Goal: Task Accomplishment & Management: Complete application form

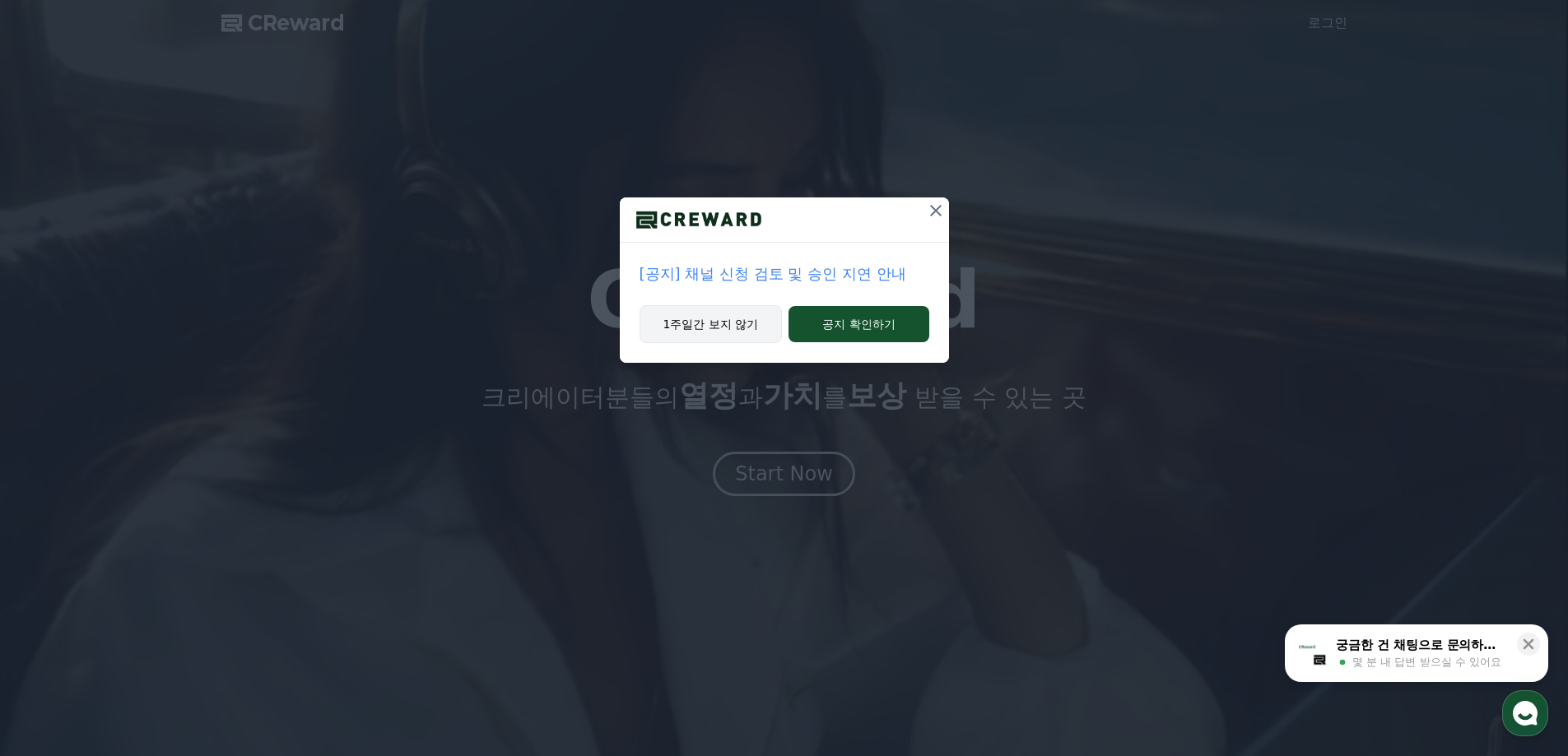
click at [731, 324] on button "1주일간 보지 않기" at bounding box center [711, 324] width 143 height 38
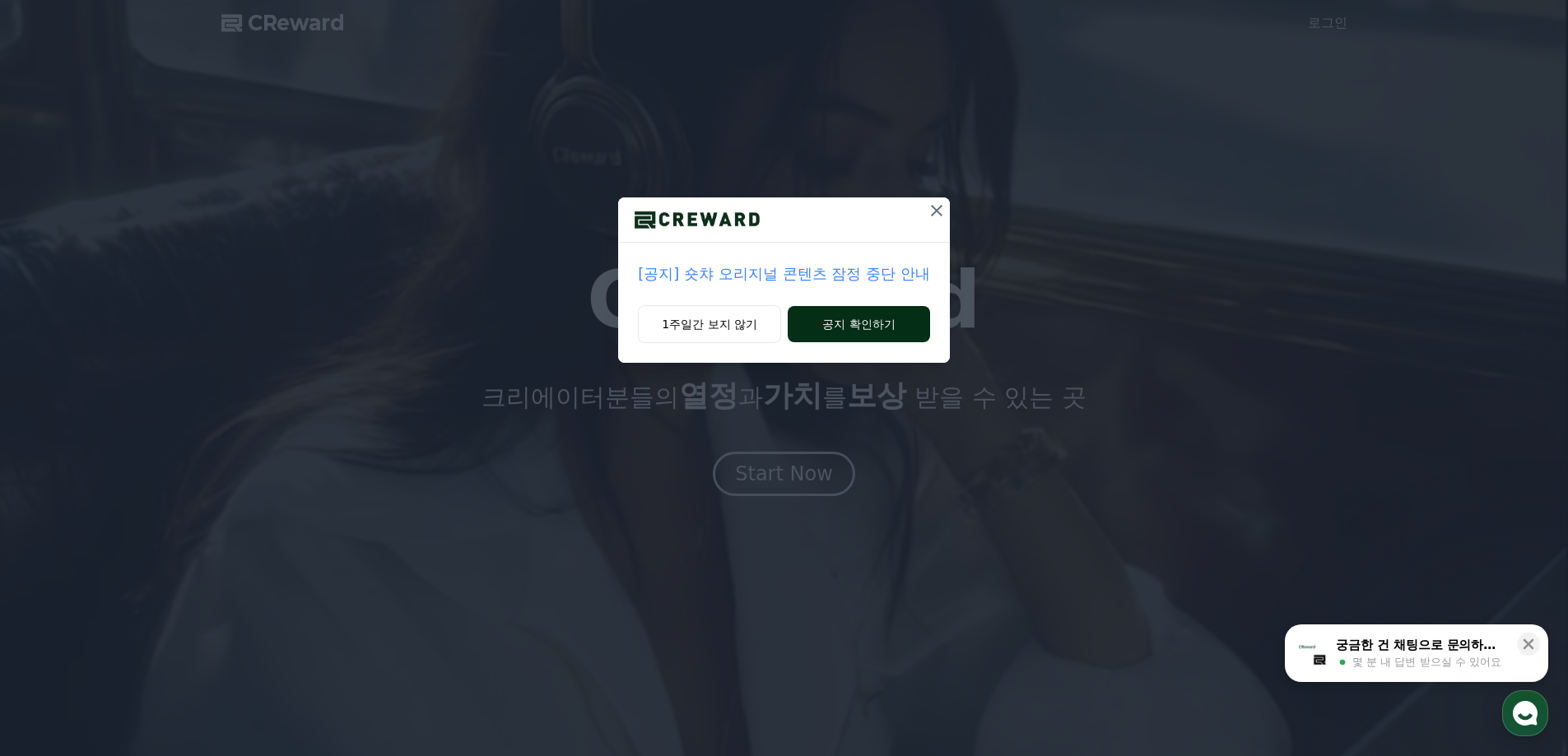
click at [865, 326] on button "공지 확인하기" at bounding box center [859, 324] width 143 height 36
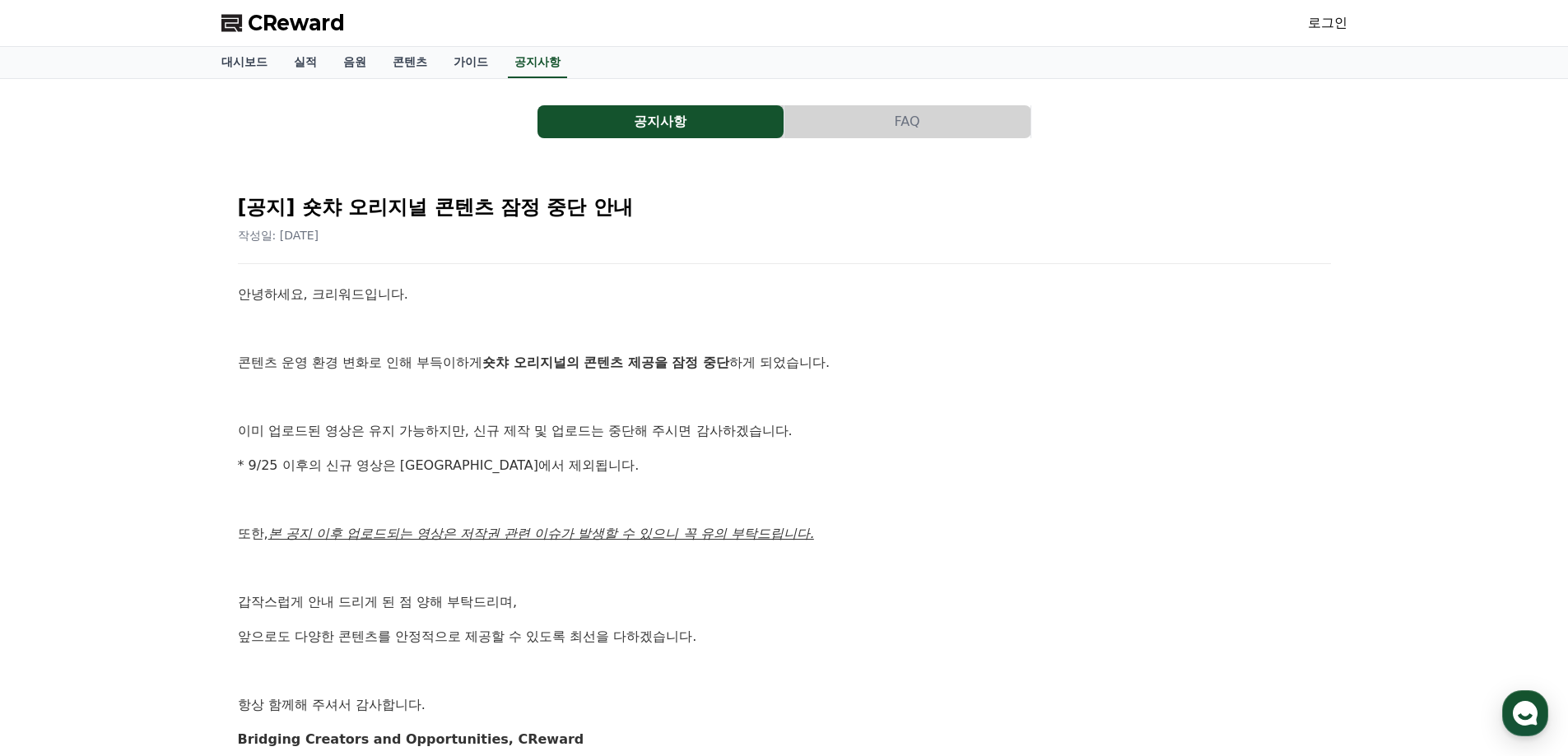
click at [1322, 21] on link "로그인" at bounding box center [1328, 23] width 40 height 20
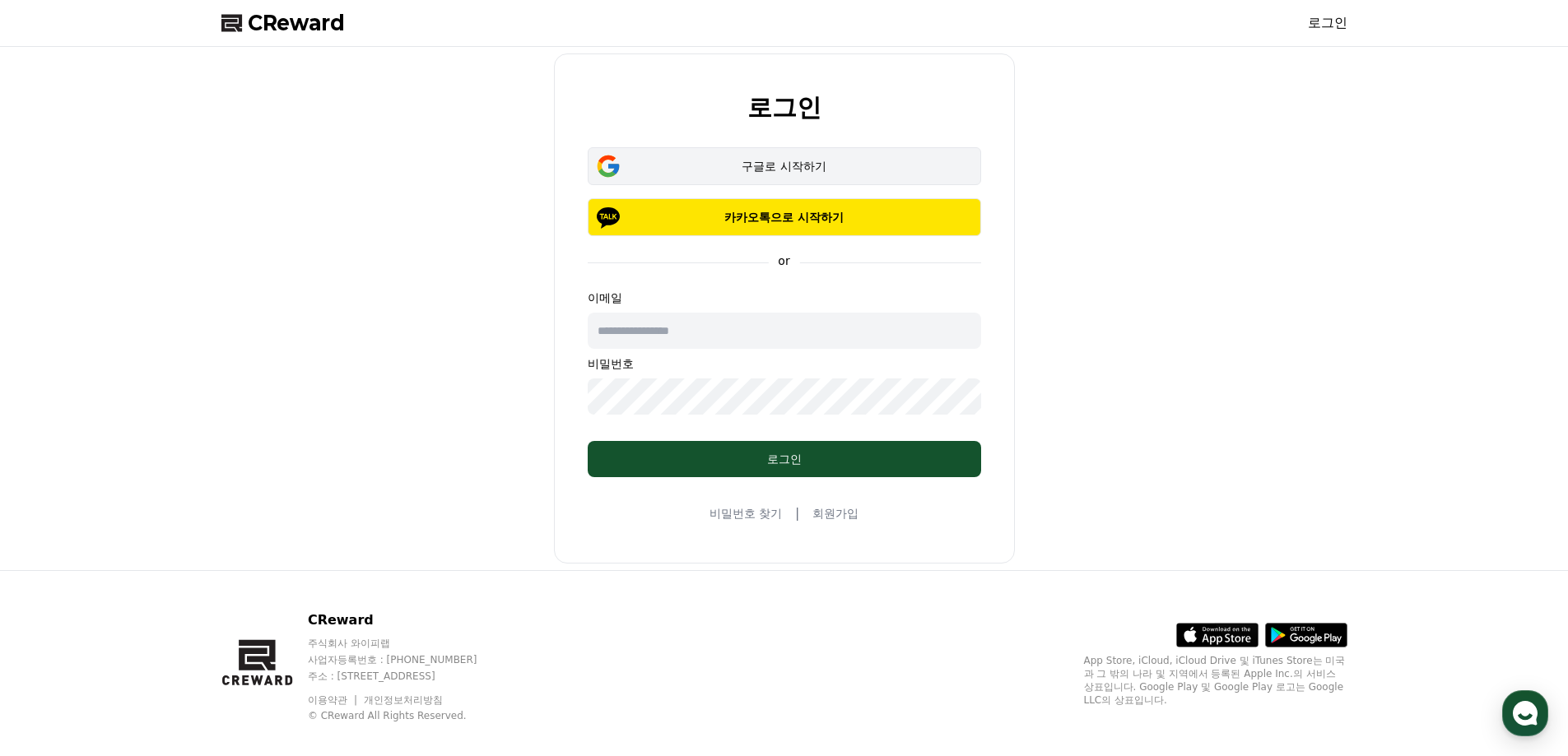
click at [853, 174] on button "구글로 시작하기" at bounding box center [784, 167] width 394 height 38
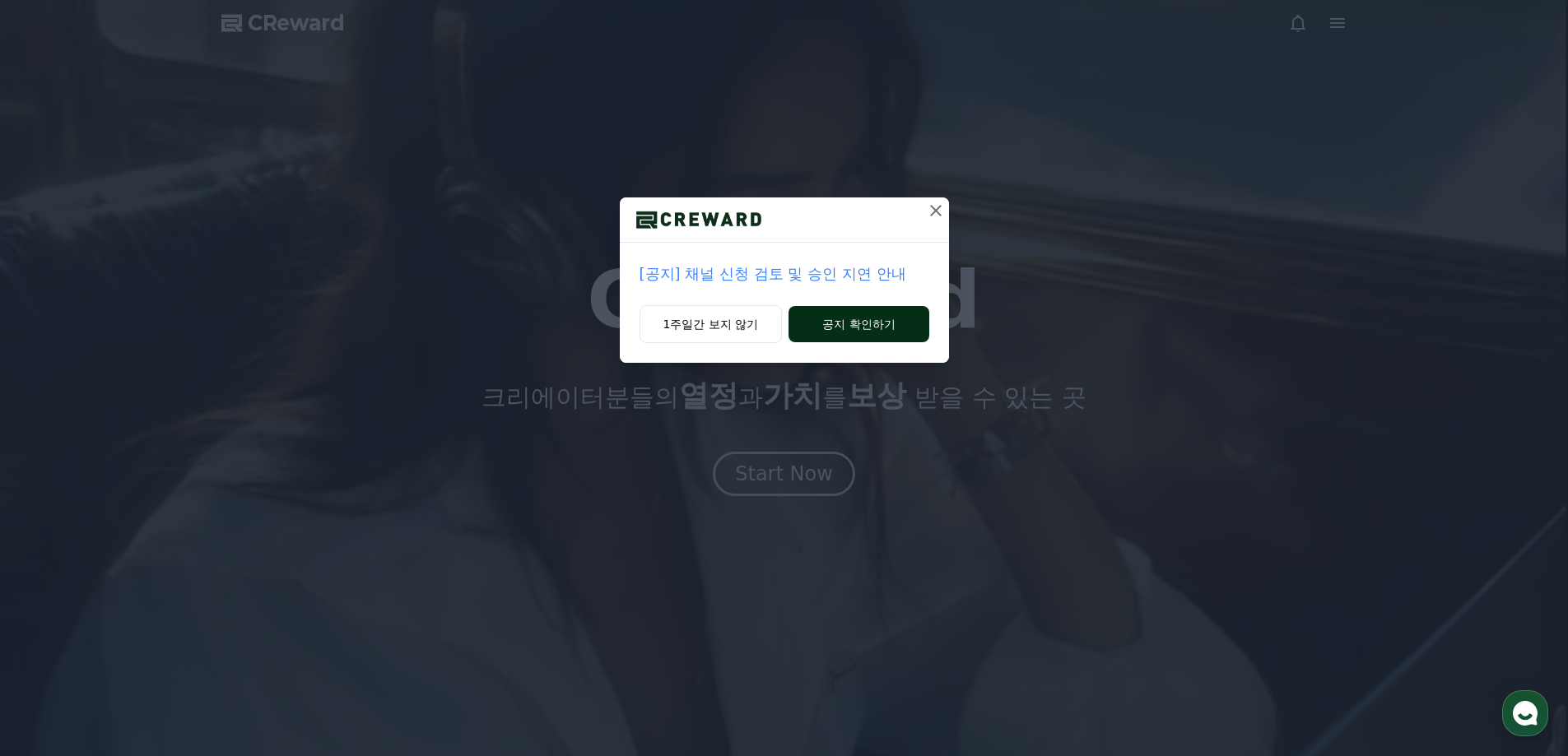
click at [871, 319] on button "공지 확인하기" at bounding box center [858, 324] width 140 height 36
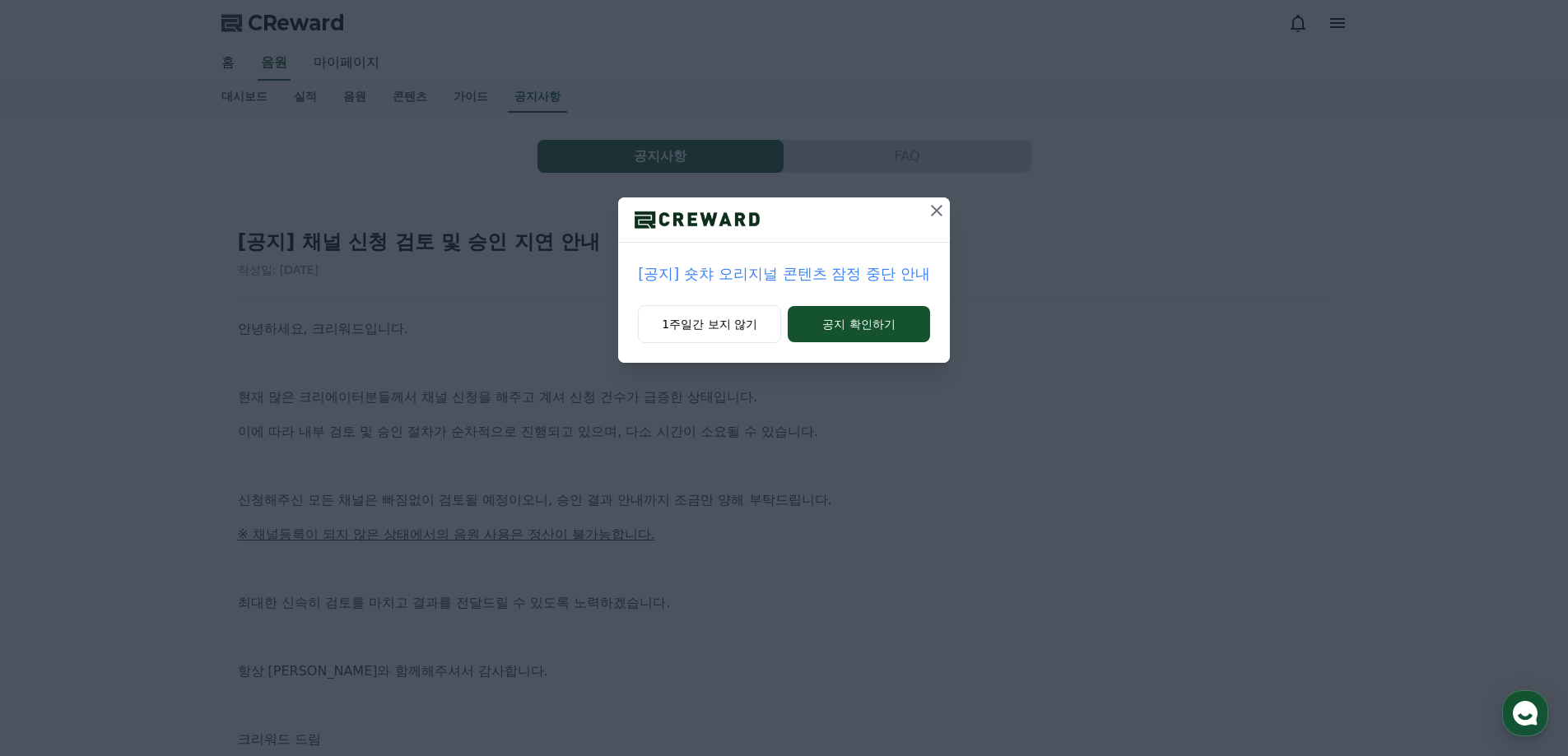
click at [935, 208] on icon at bounding box center [937, 211] width 12 height 12
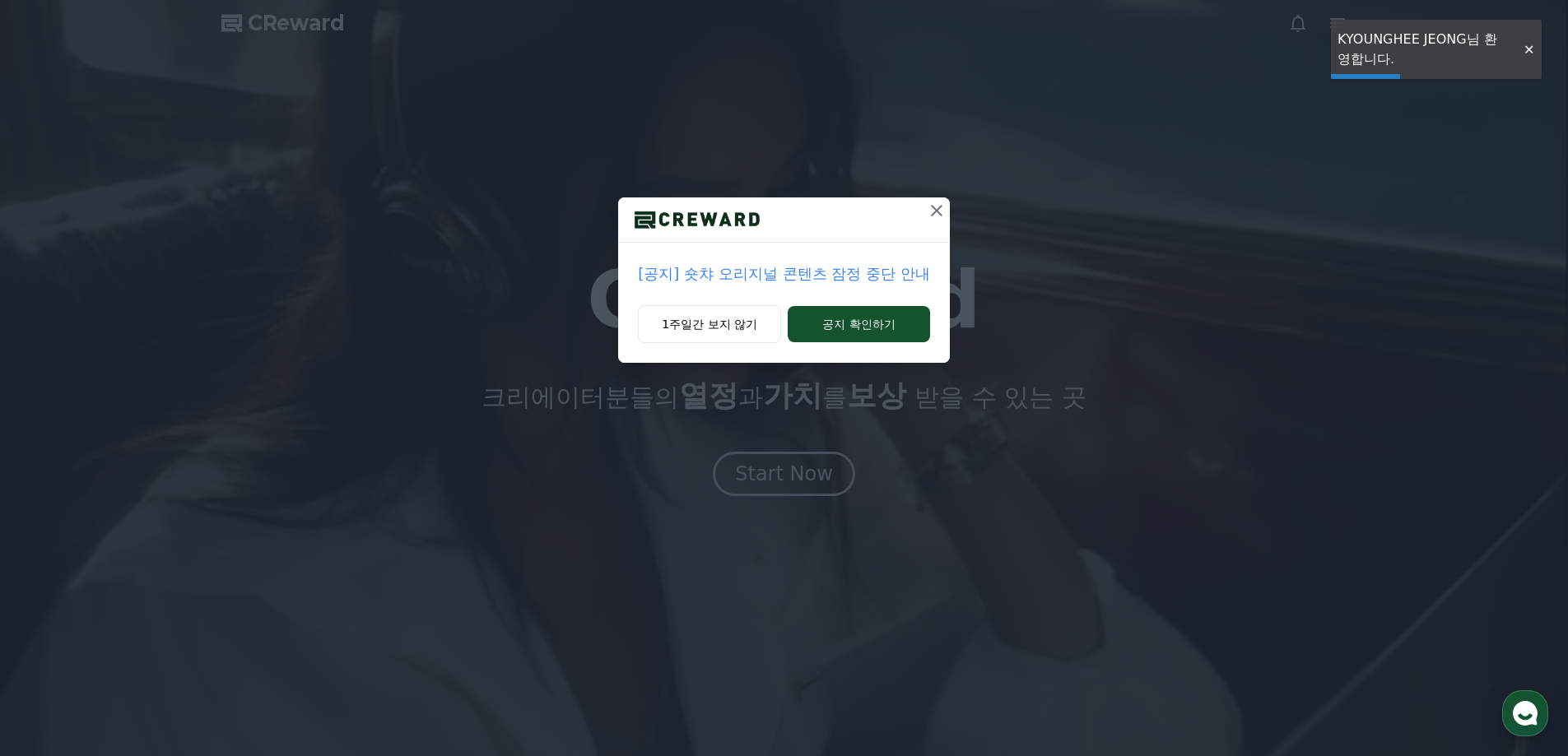
click at [940, 204] on icon at bounding box center [937, 211] width 20 height 20
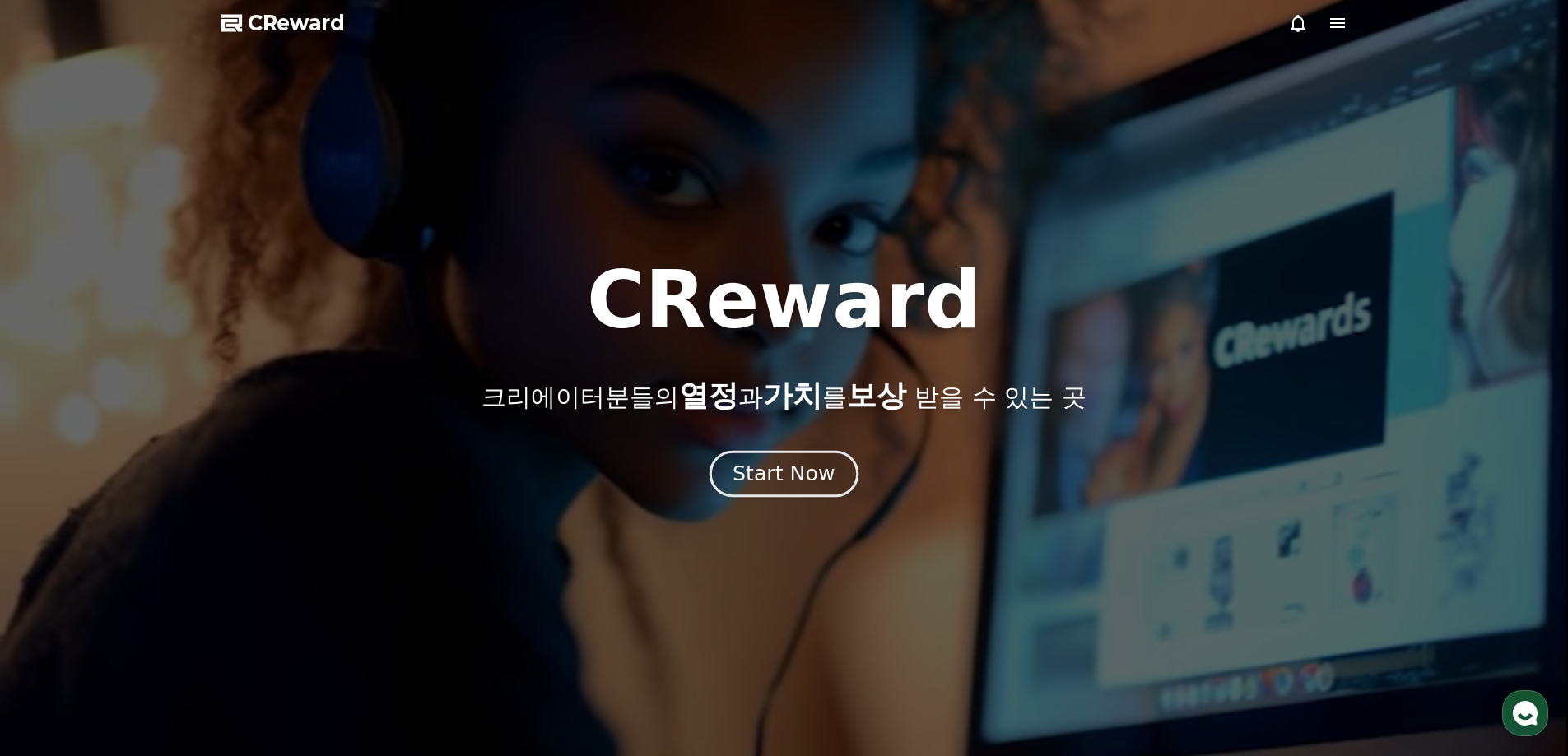
click at [787, 482] on div "Start Now" at bounding box center [784, 474] width 102 height 28
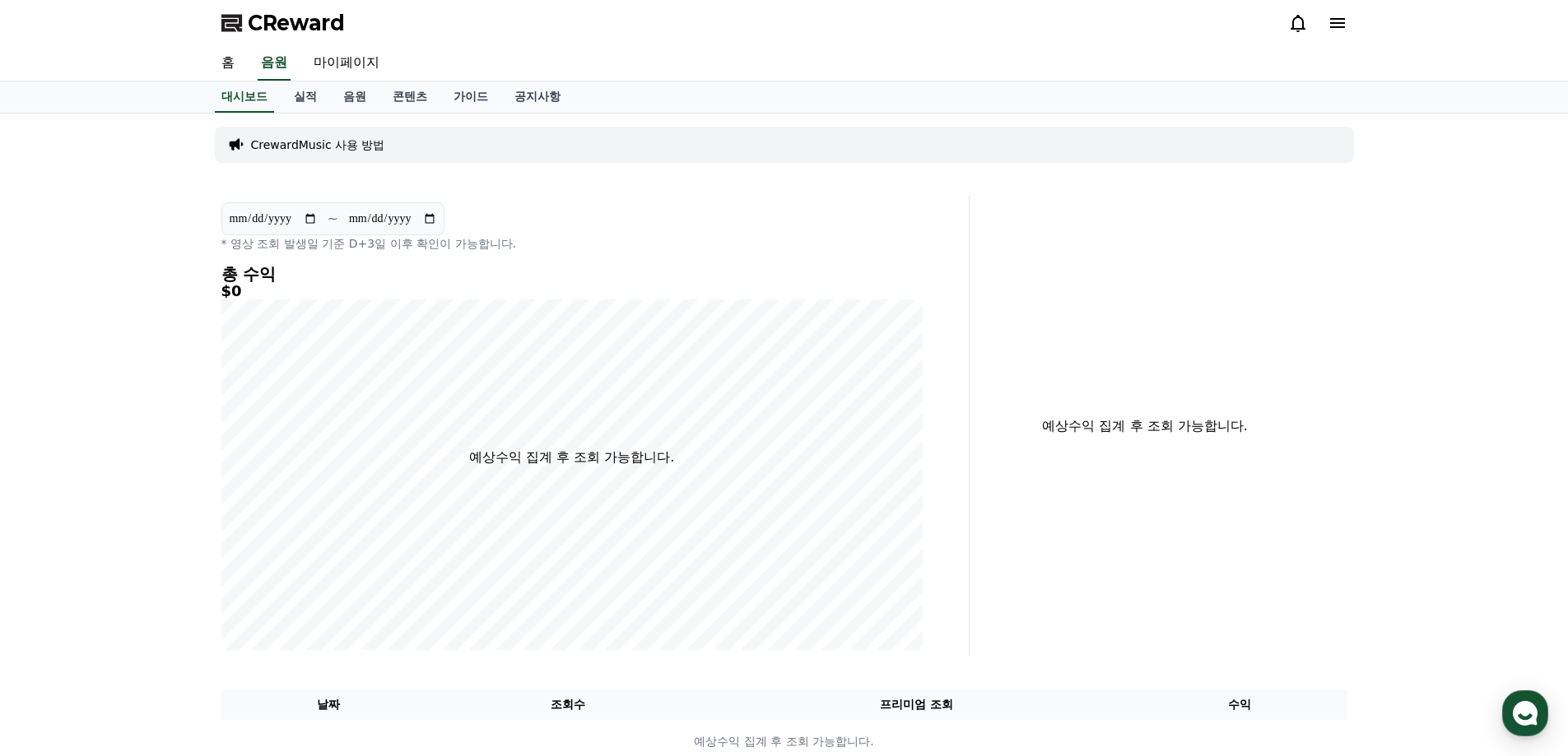
click at [329, 150] on p "CrewardMusic 사용 방법" at bounding box center [318, 145] width 134 height 17
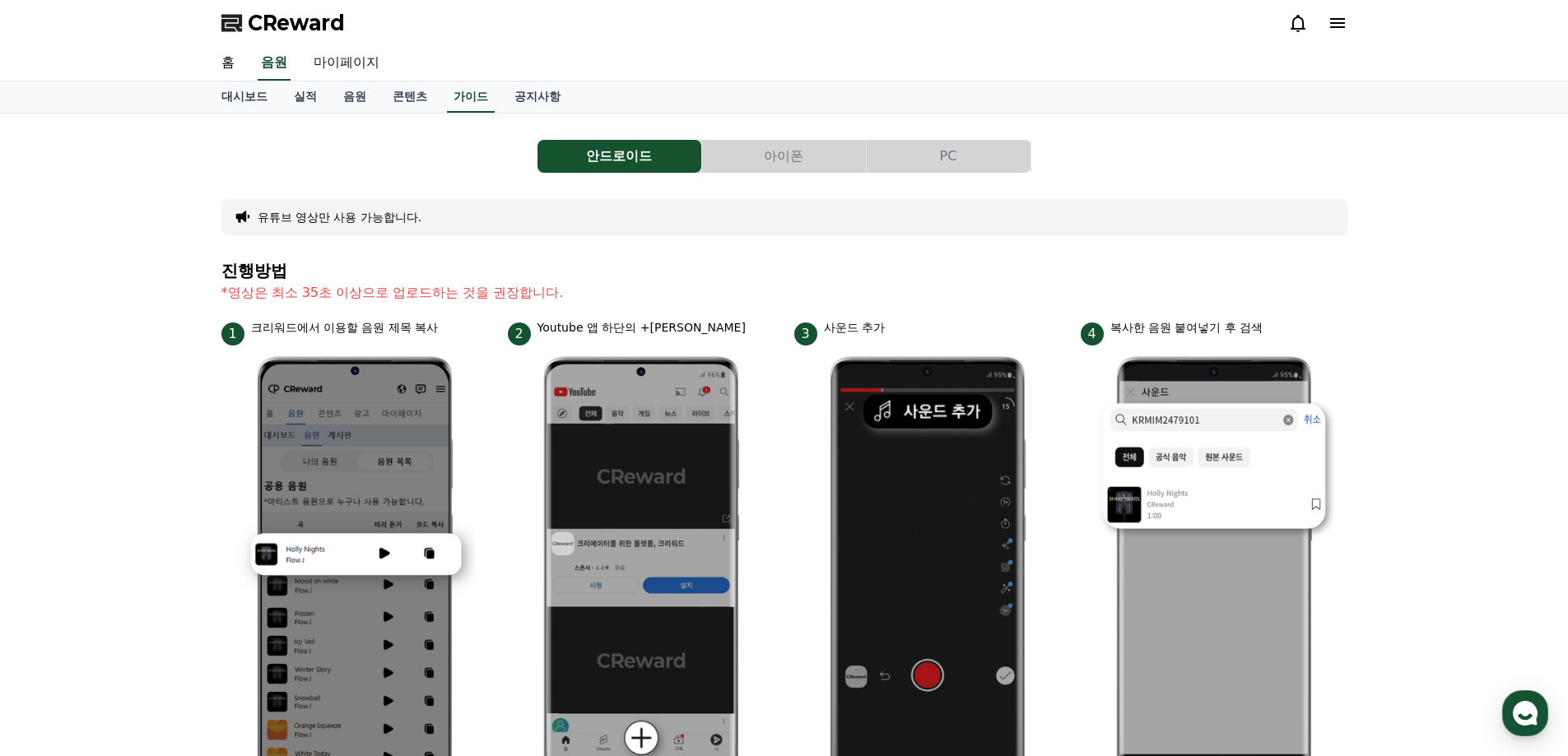
click at [340, 56] on link "마이페이지" at bounding box center [346, 64] width 92 height 35
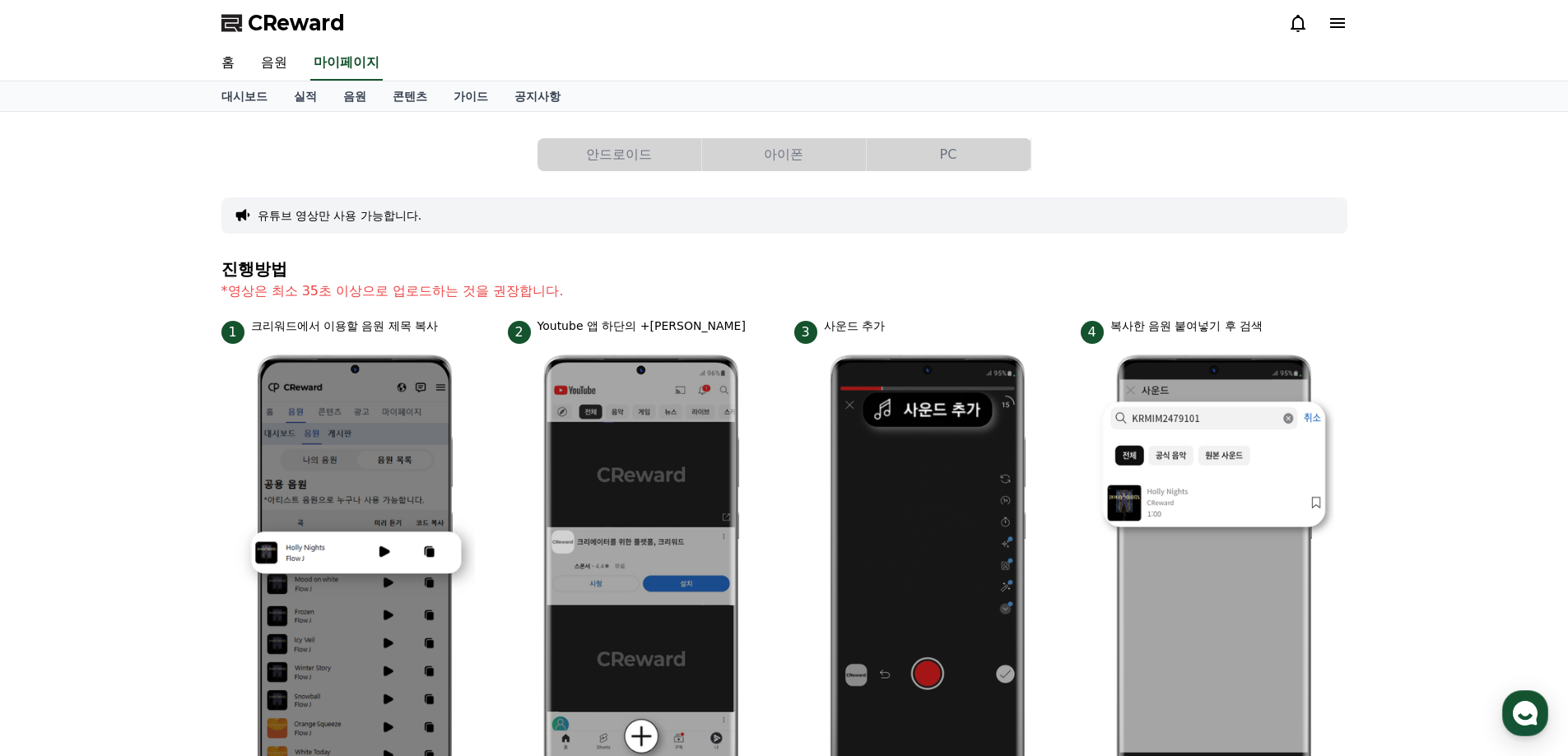
select select "**********"
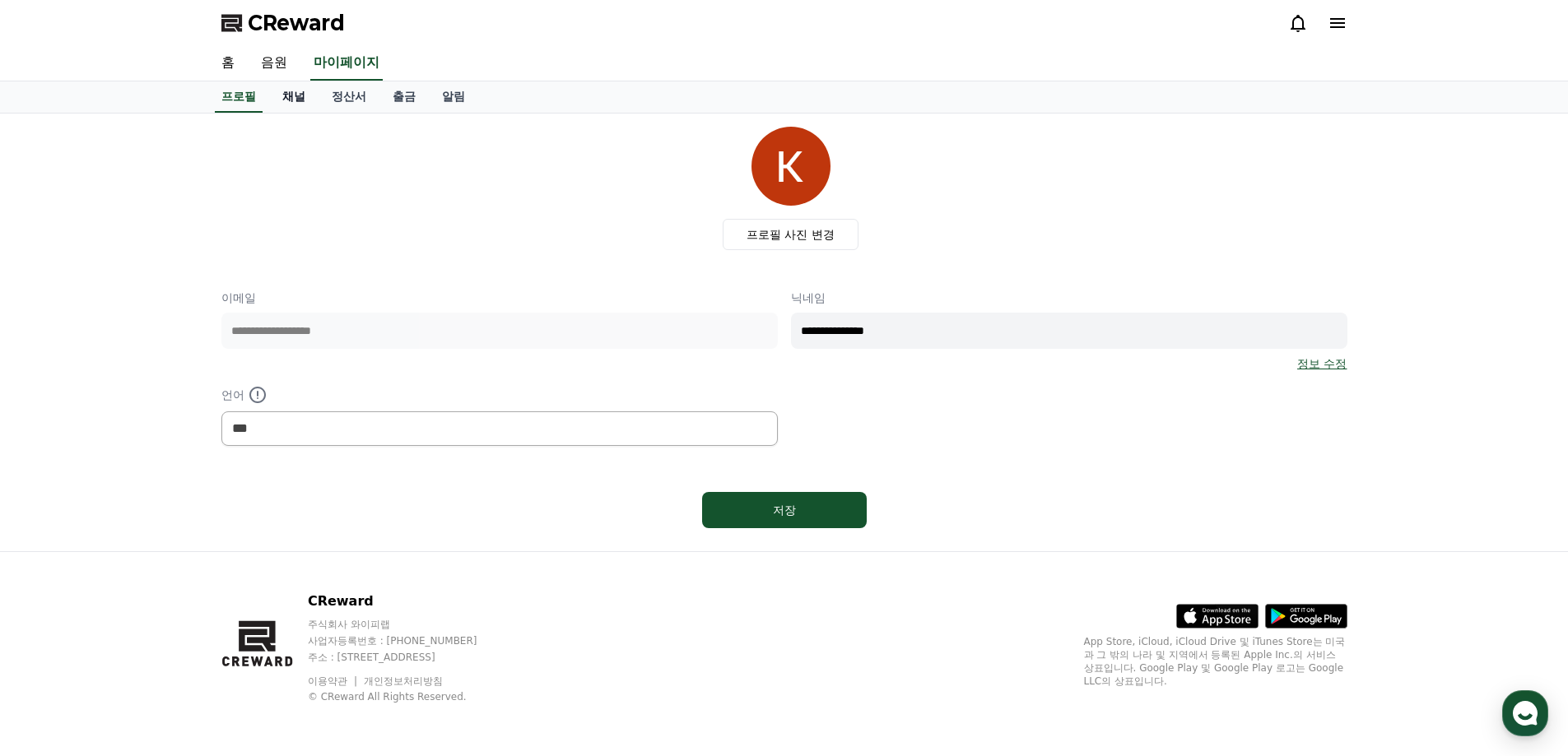
click at [296, 98] on link "채널" at bounding box center [294, 97] width 50 height 32
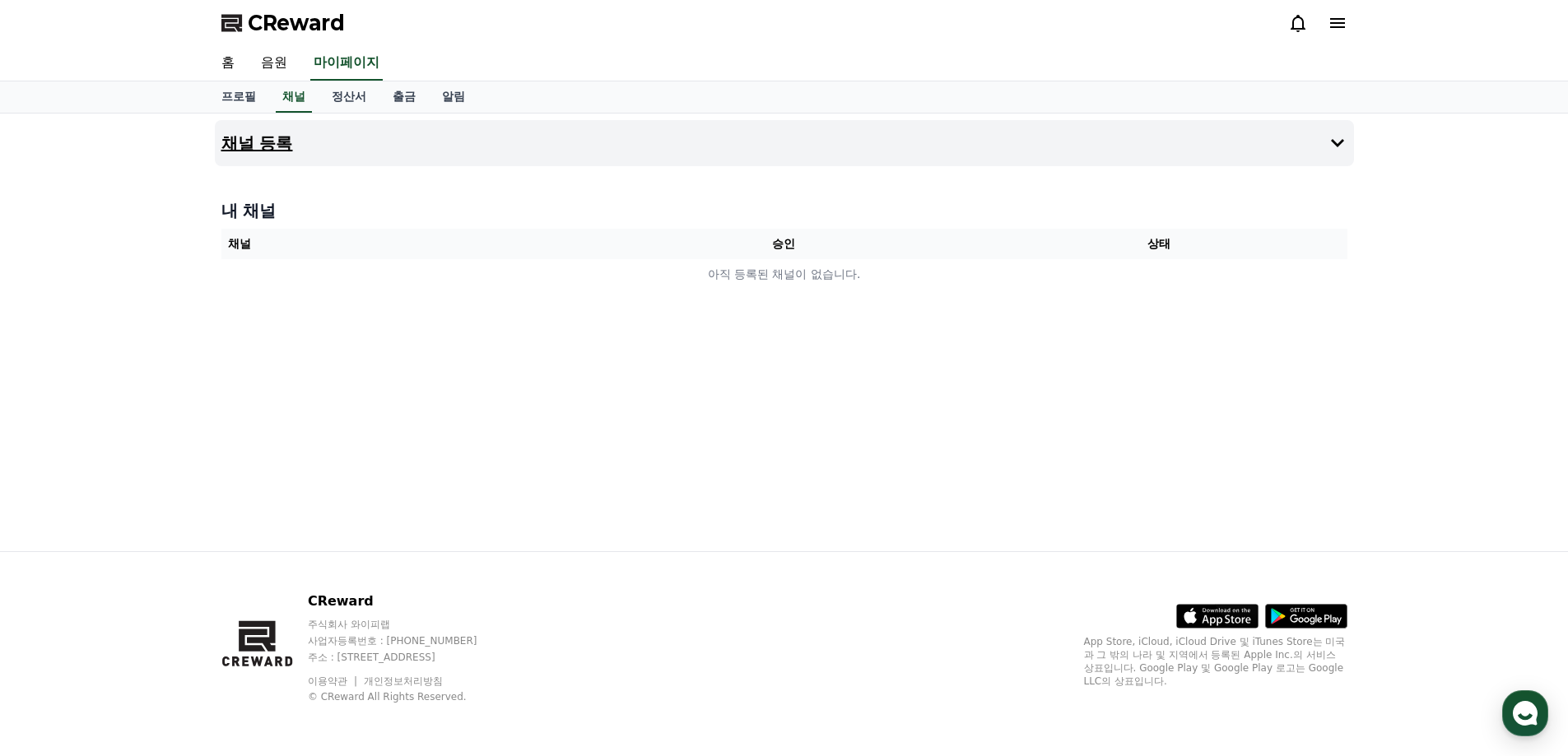
click at [1340, 142] on icon at bounding box center [1337, 143] width 13 height 8
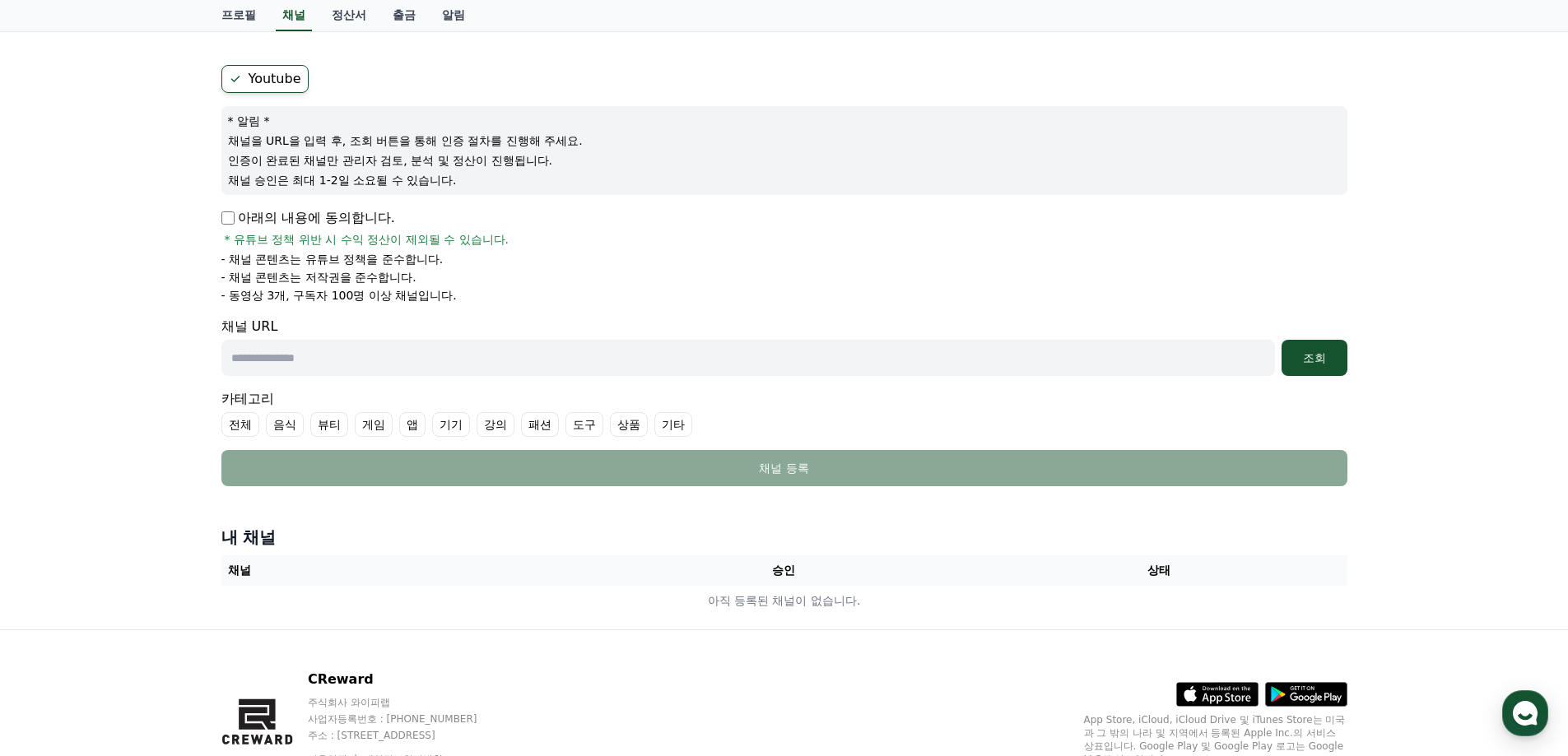
scroll to position [165, 0]
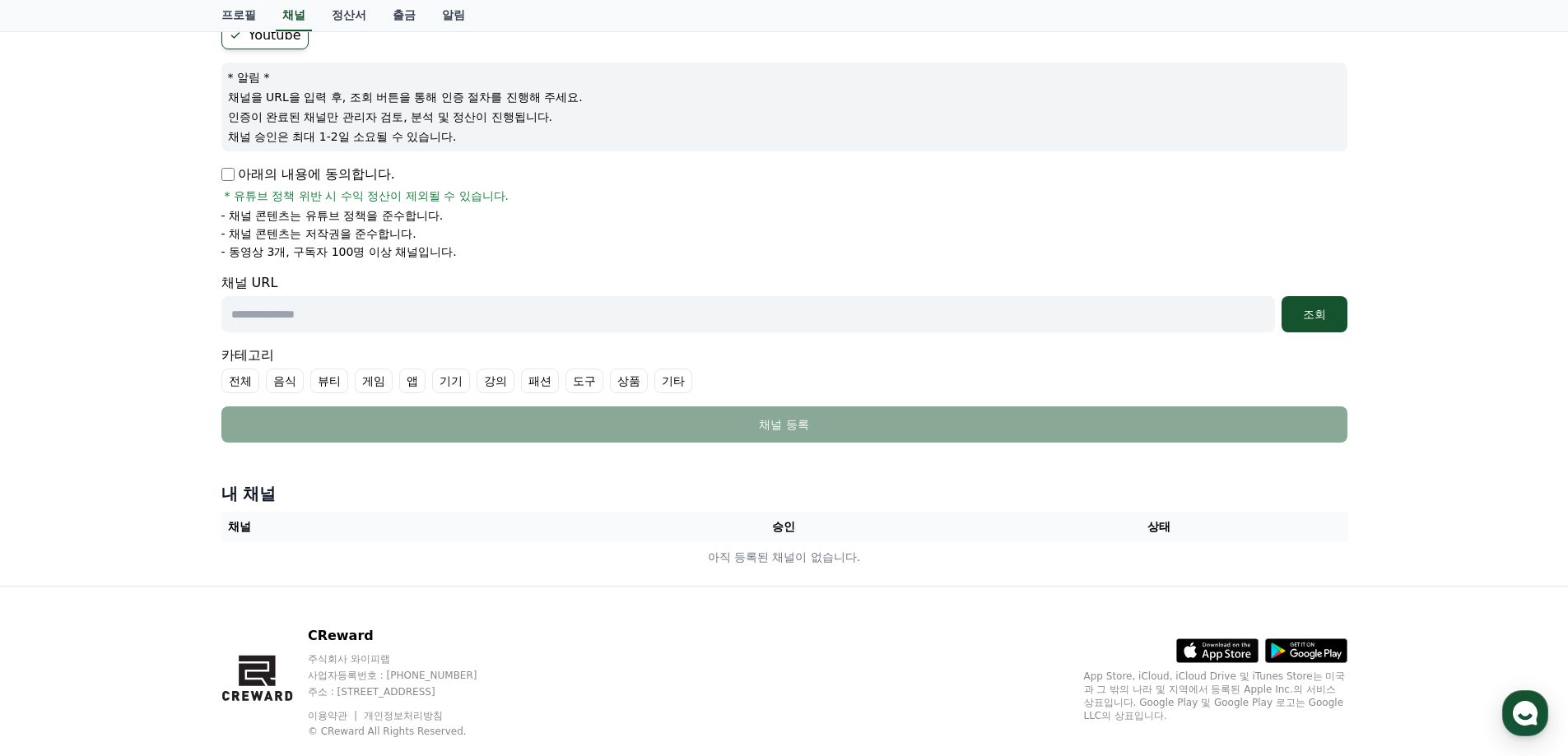
click at [358, 313] on input "text" at bounding box center [748, 314] width 1054 height 36
paste input "**********"
type input "**********"
click at [1314, 317] on div "조회" at bounding box center [1315, 314] width 53 height 17
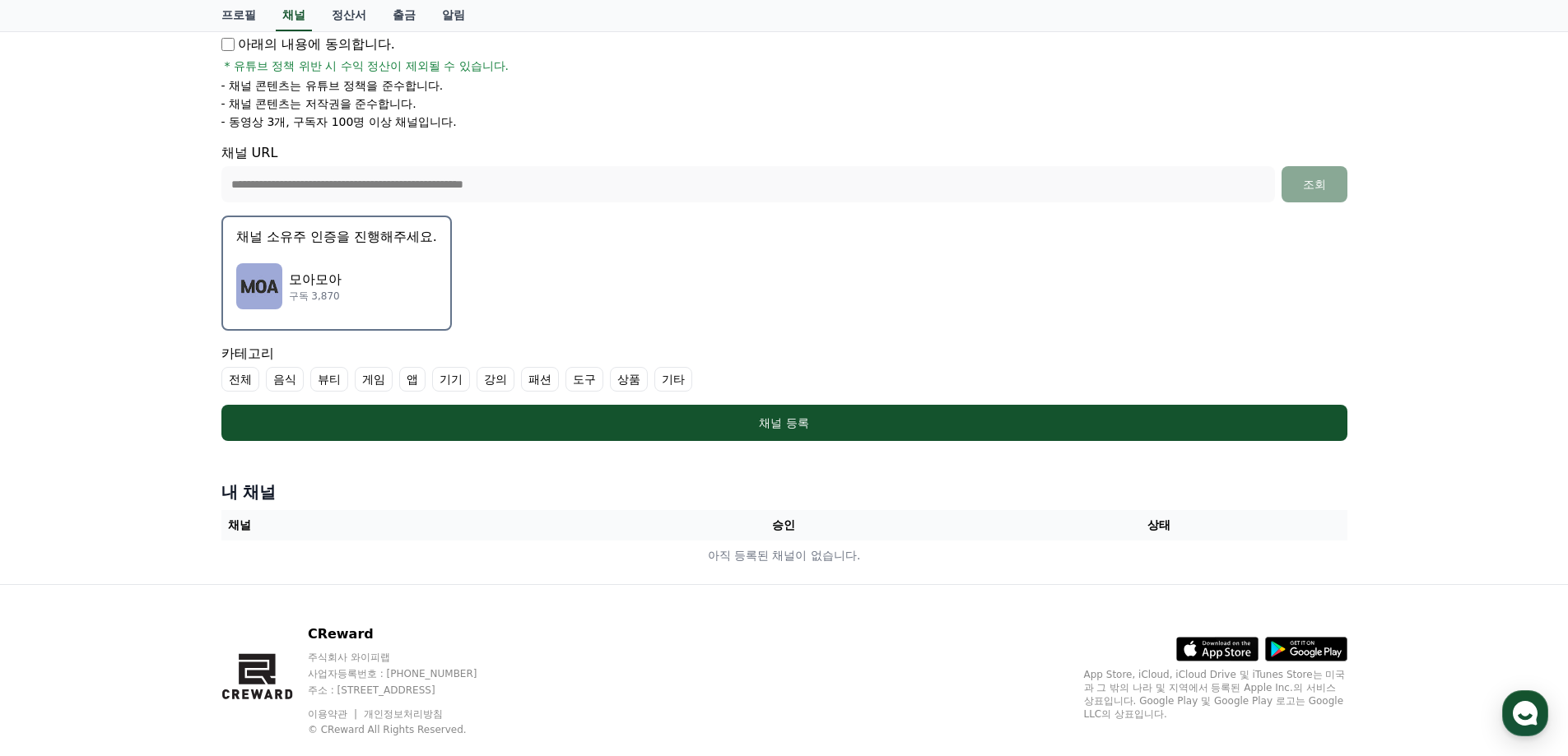
scroll to position [327, 0]
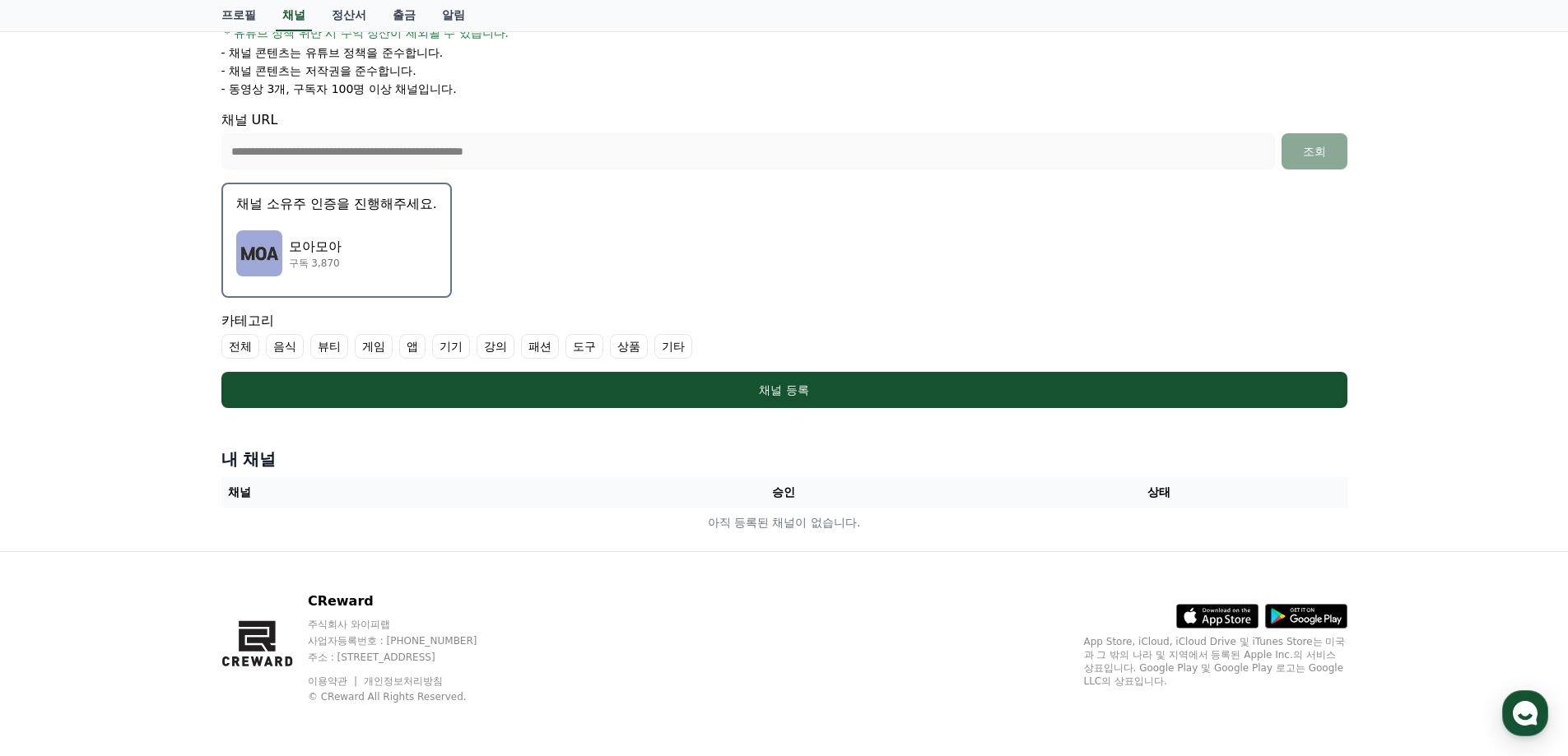
click at [328, 254] on p "모아모아" at bounding box center [315, 247] width 53 height 20
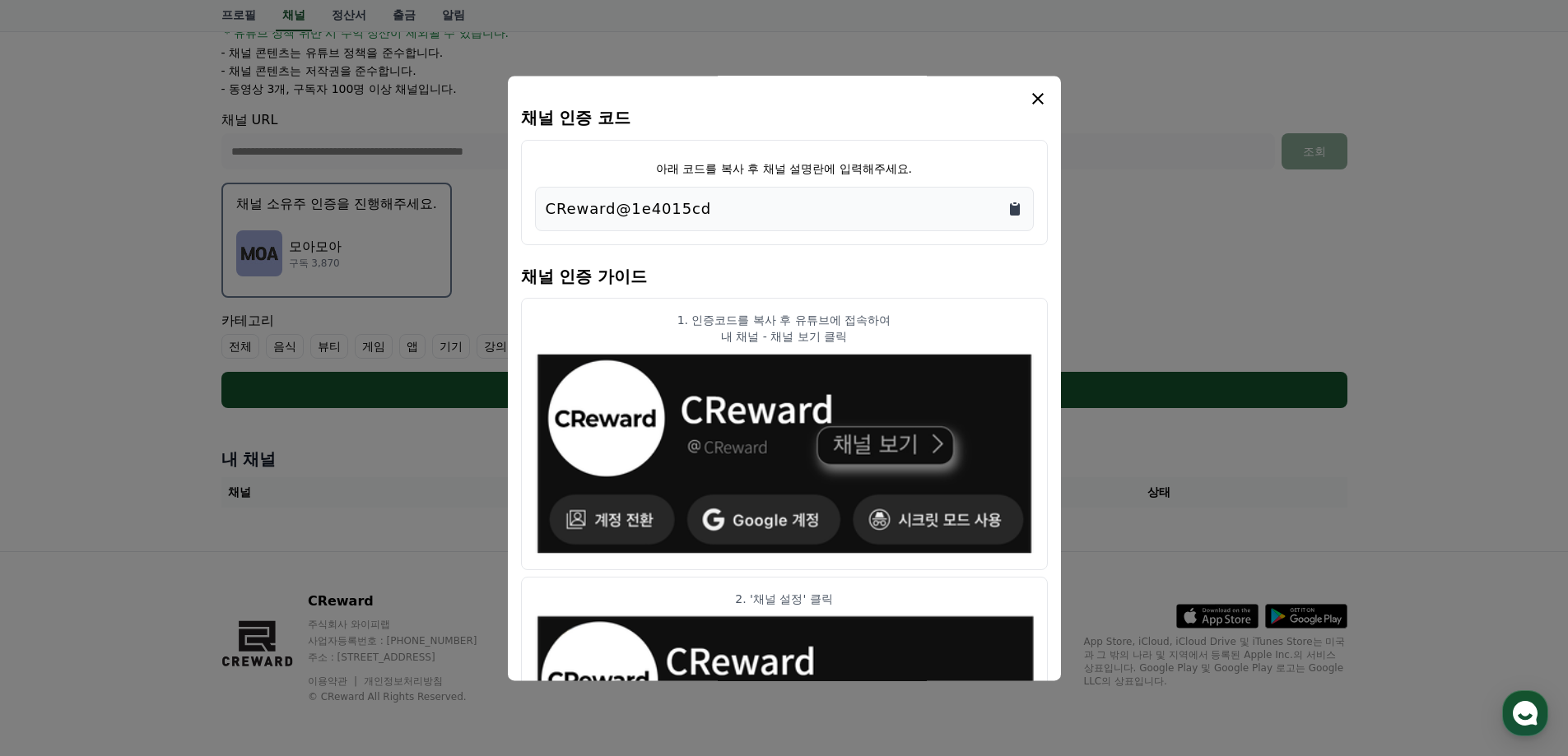
click at [1014, 205] on icon "Copy to clipboard" at bounding box center [1015, 209] width 17 height 17
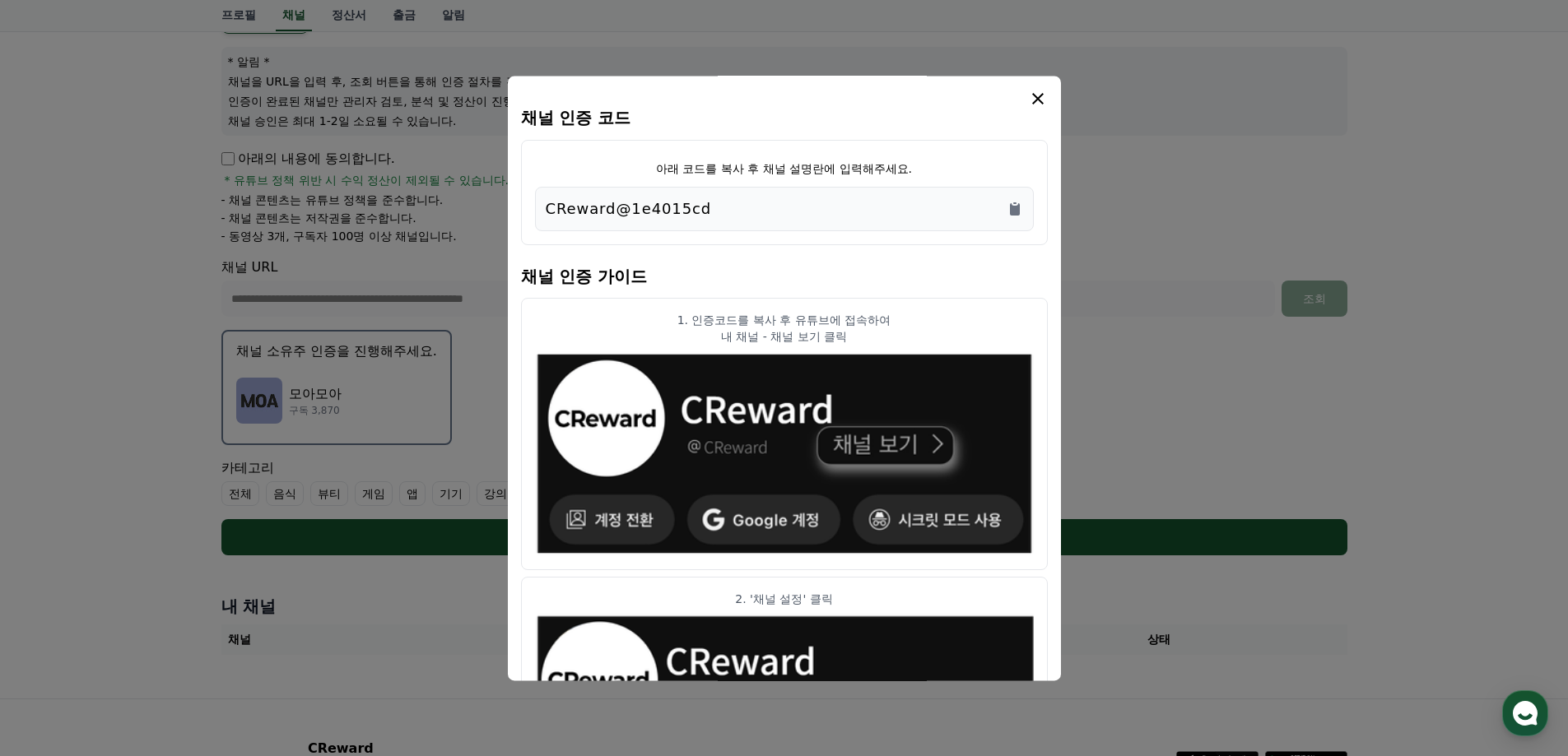
scroll to position [163, 0]
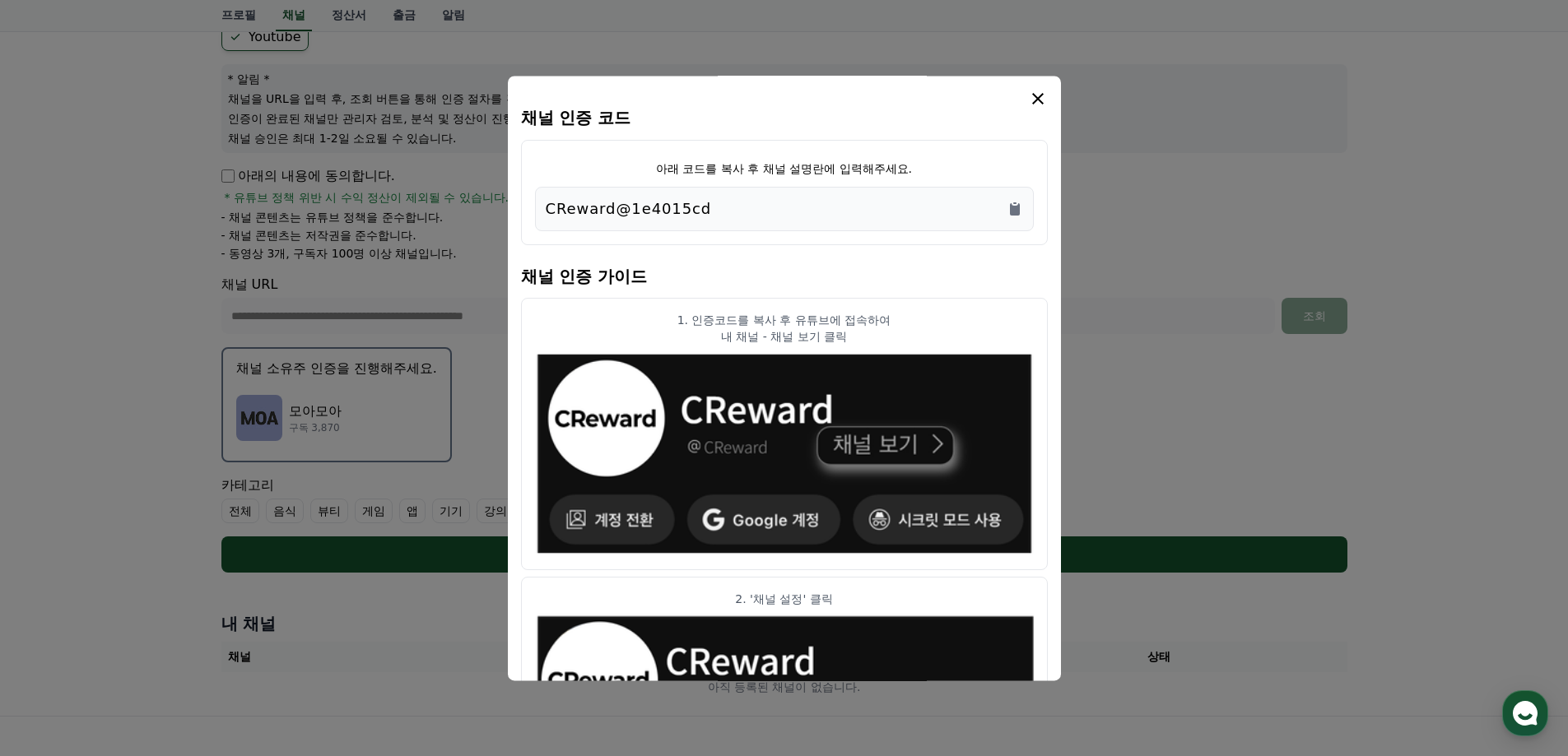
click at [1037, 91] on icon "modal" at bounding box center [1038, 99] width 20 height 20
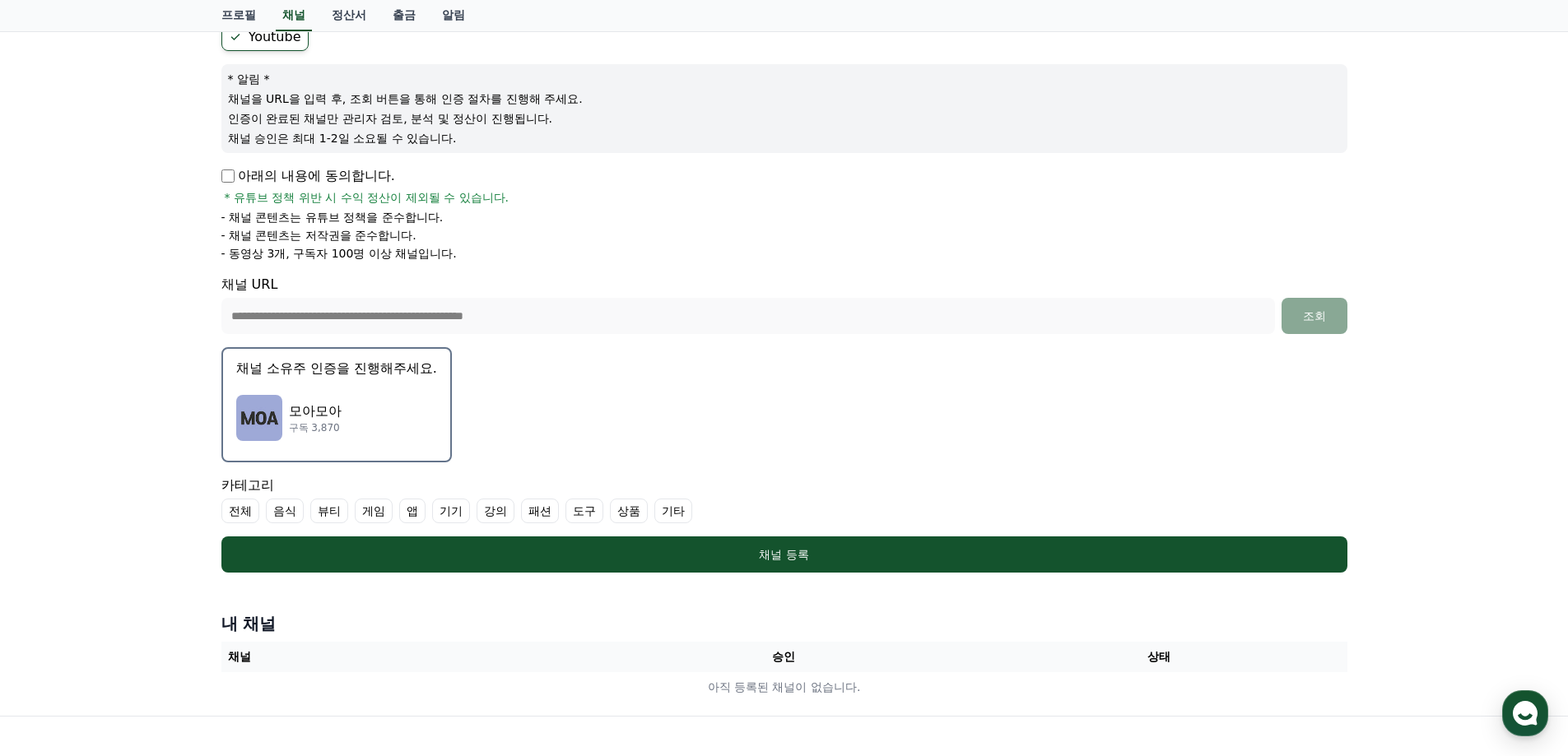
drag, startPoint x: 361, startPoint y: 395, endPoint x: 377, endPoint y: 401, distance: 17.1
click at [361, 395] on div "모아모아 구독 3,870" at bounding box center [337, 418] width 201 height 65
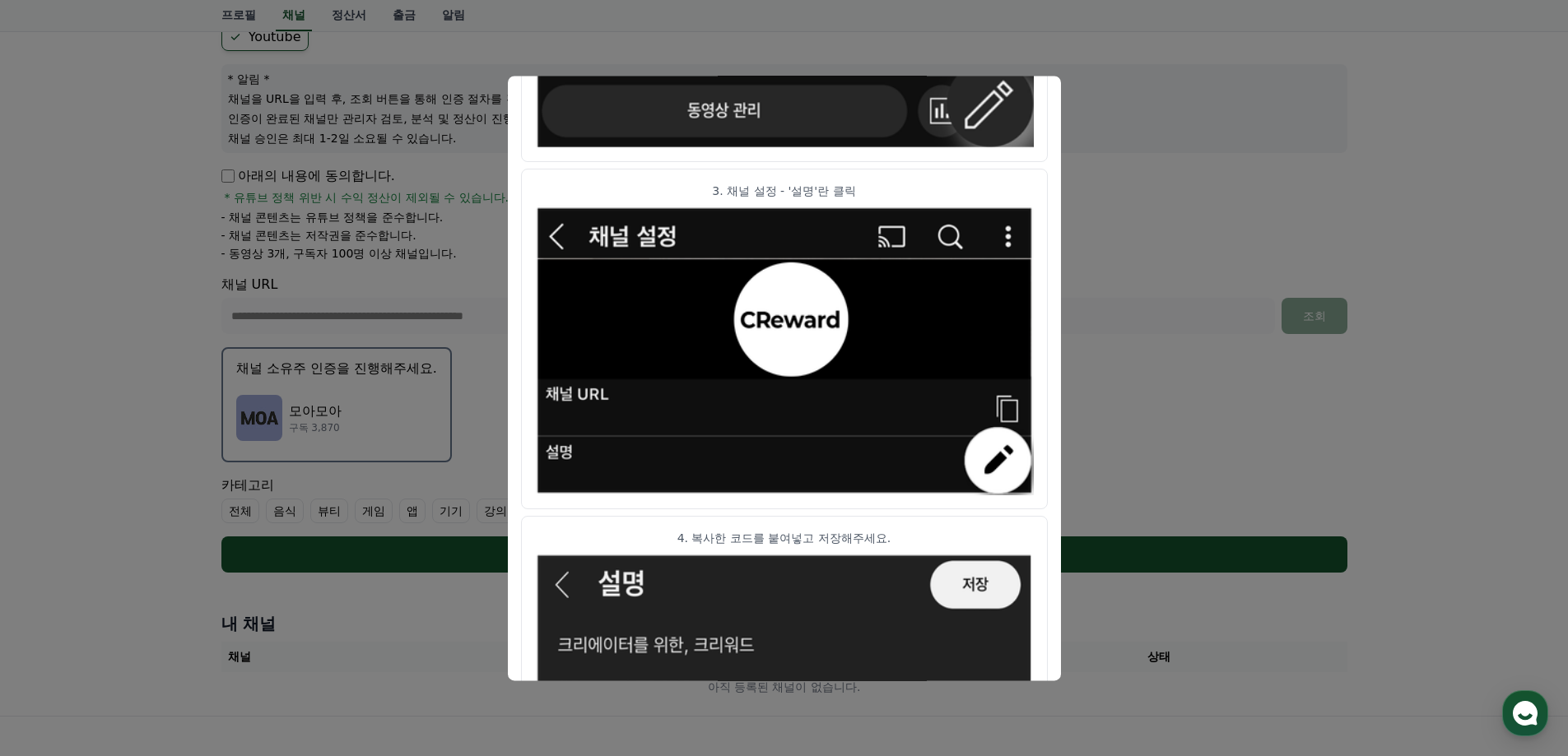
scroll to position [651, 0]
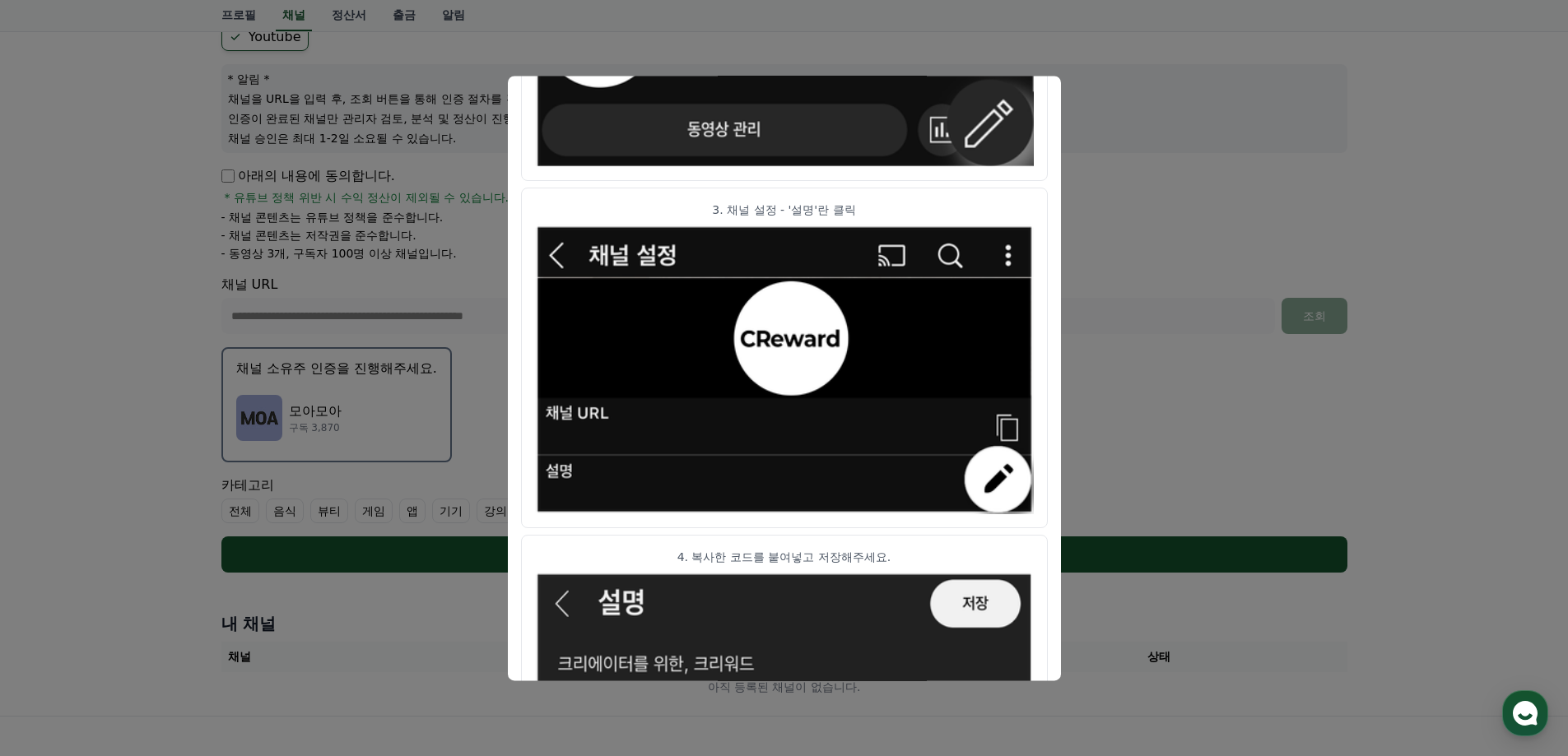
click at [1194, 205] on button "close modal" at bounding box center [784, 378] width 1568 height 756
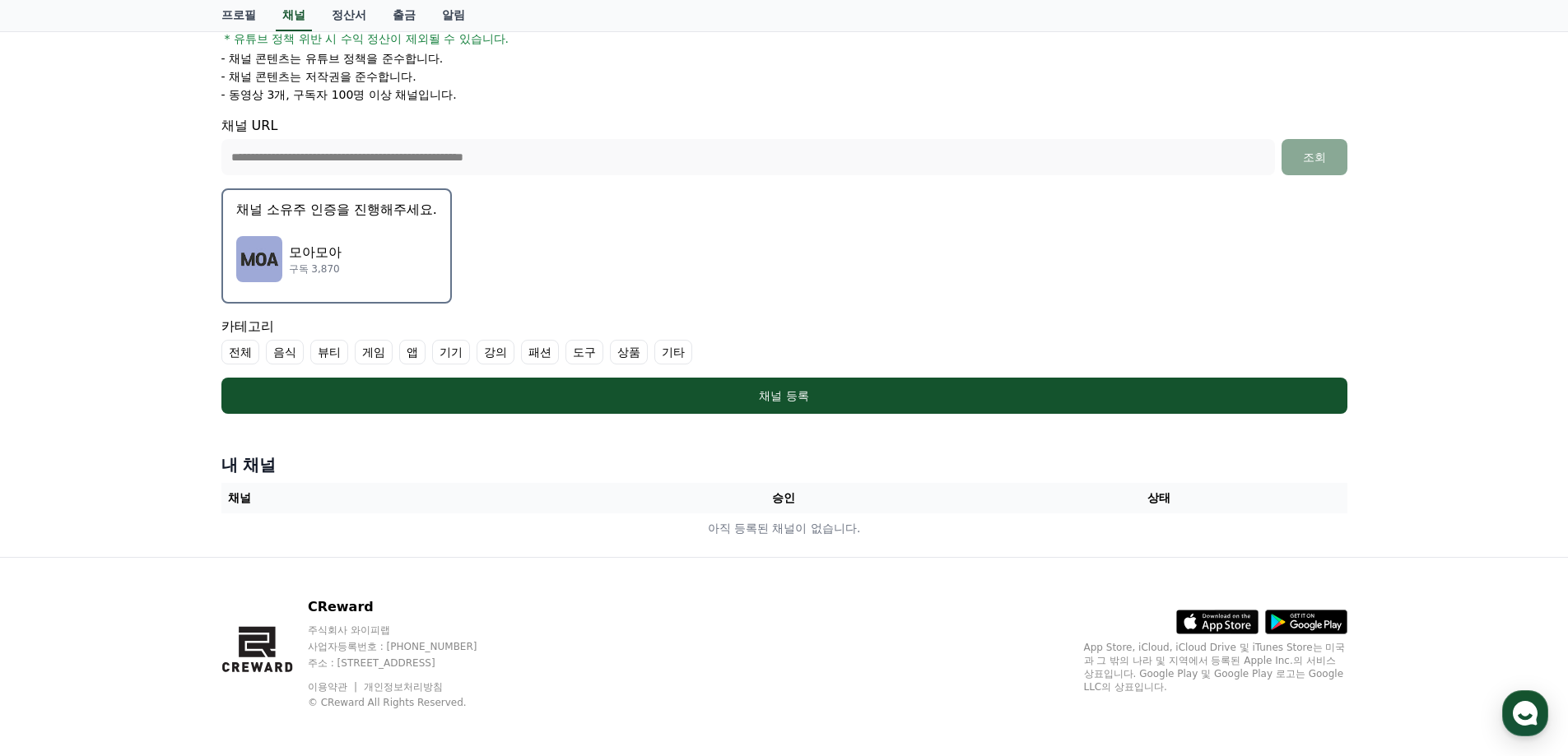
scroll to position [327, 0]
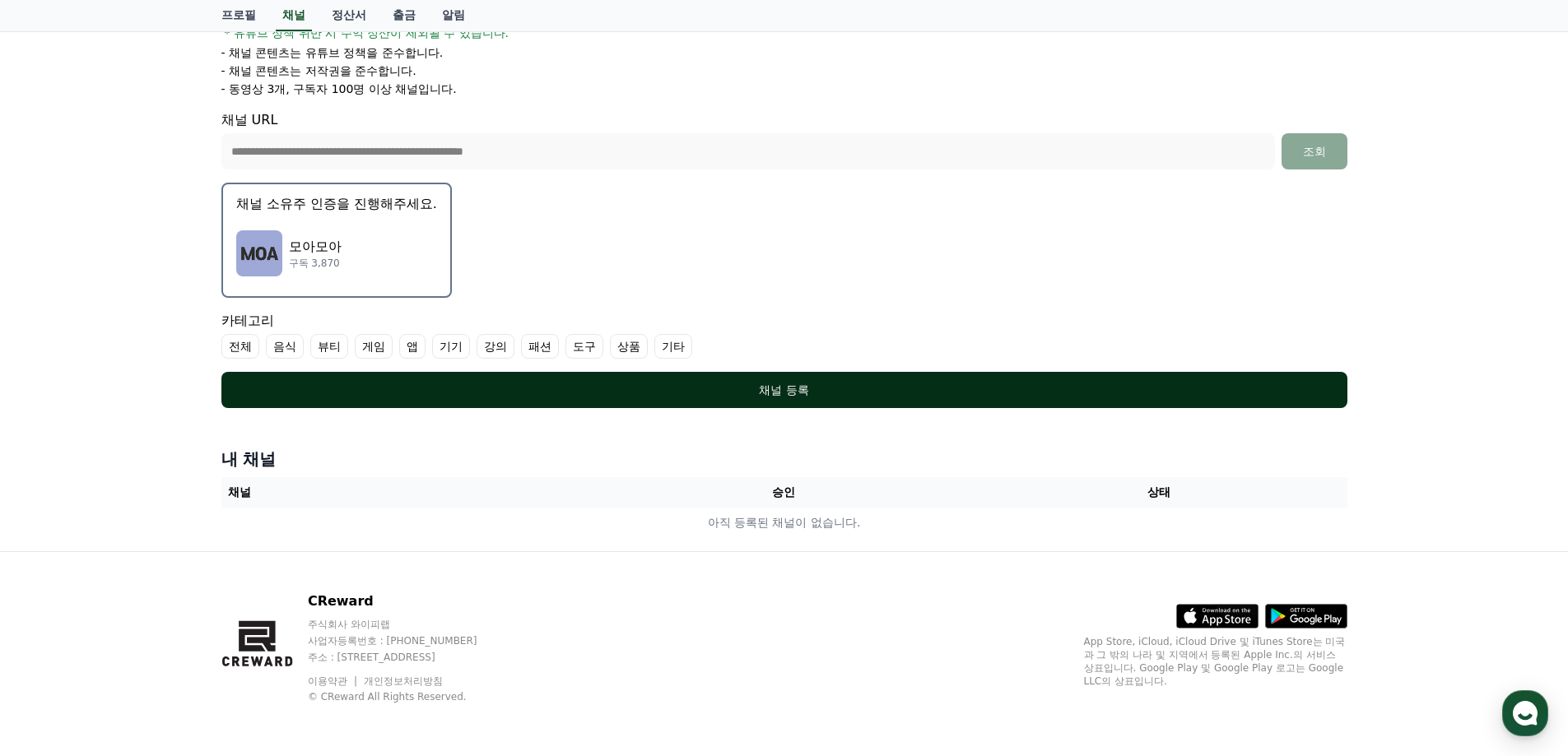
click at [808, 393] on div "채널 등록" at bounding box center [784, 390] width 1061 height 17
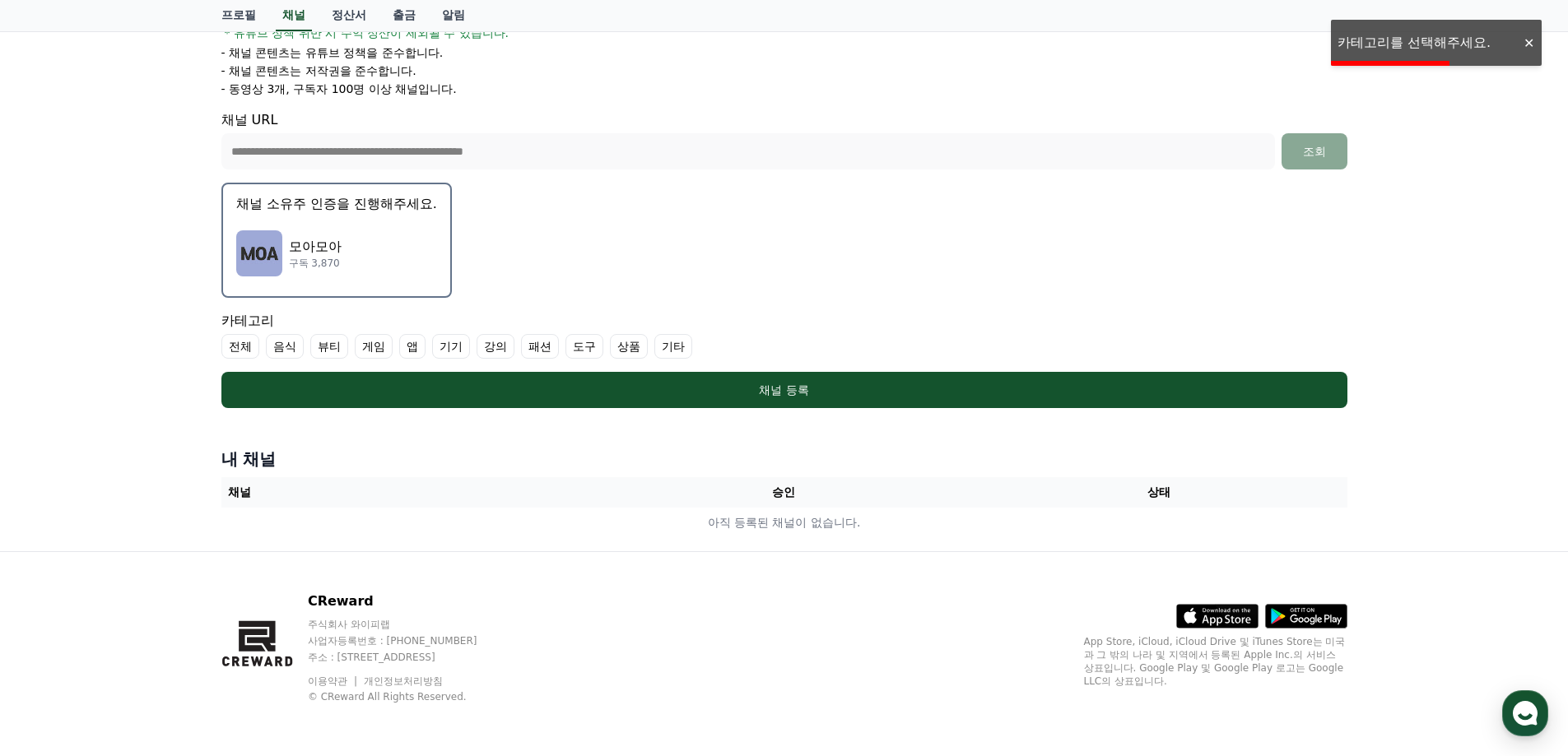
click at [1526, 44] on div at bounding box center [1529, 43] width 27 height 16
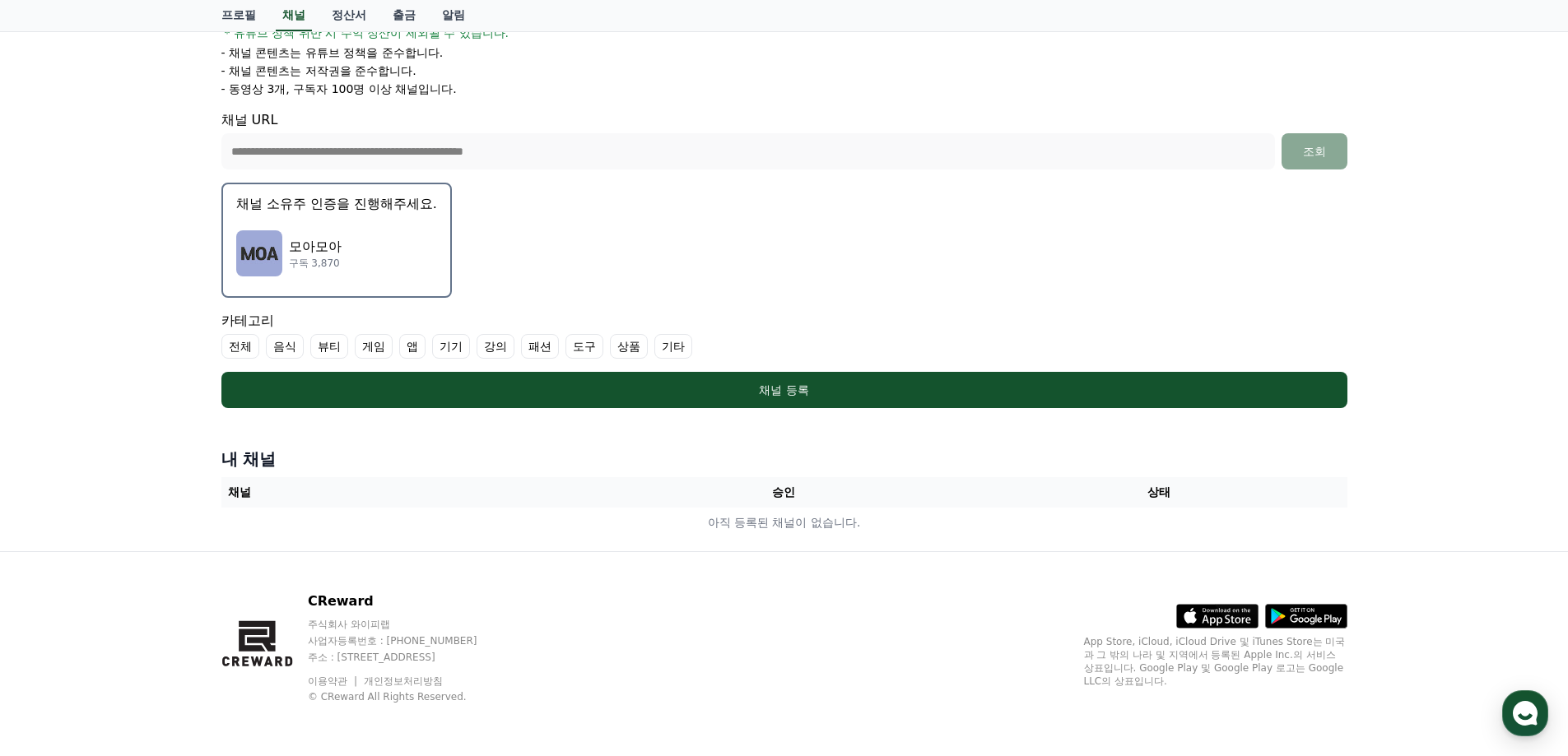
click at [245, 344] on label "전체" at bounding box center [240, 346] width 38 height 25
click at [245, 344] on label "전체" at bounding box center [250, 346] width 57 height 25
click at [673, 343] on label "기타" at bounding box center [673, 346] width 38 height 25
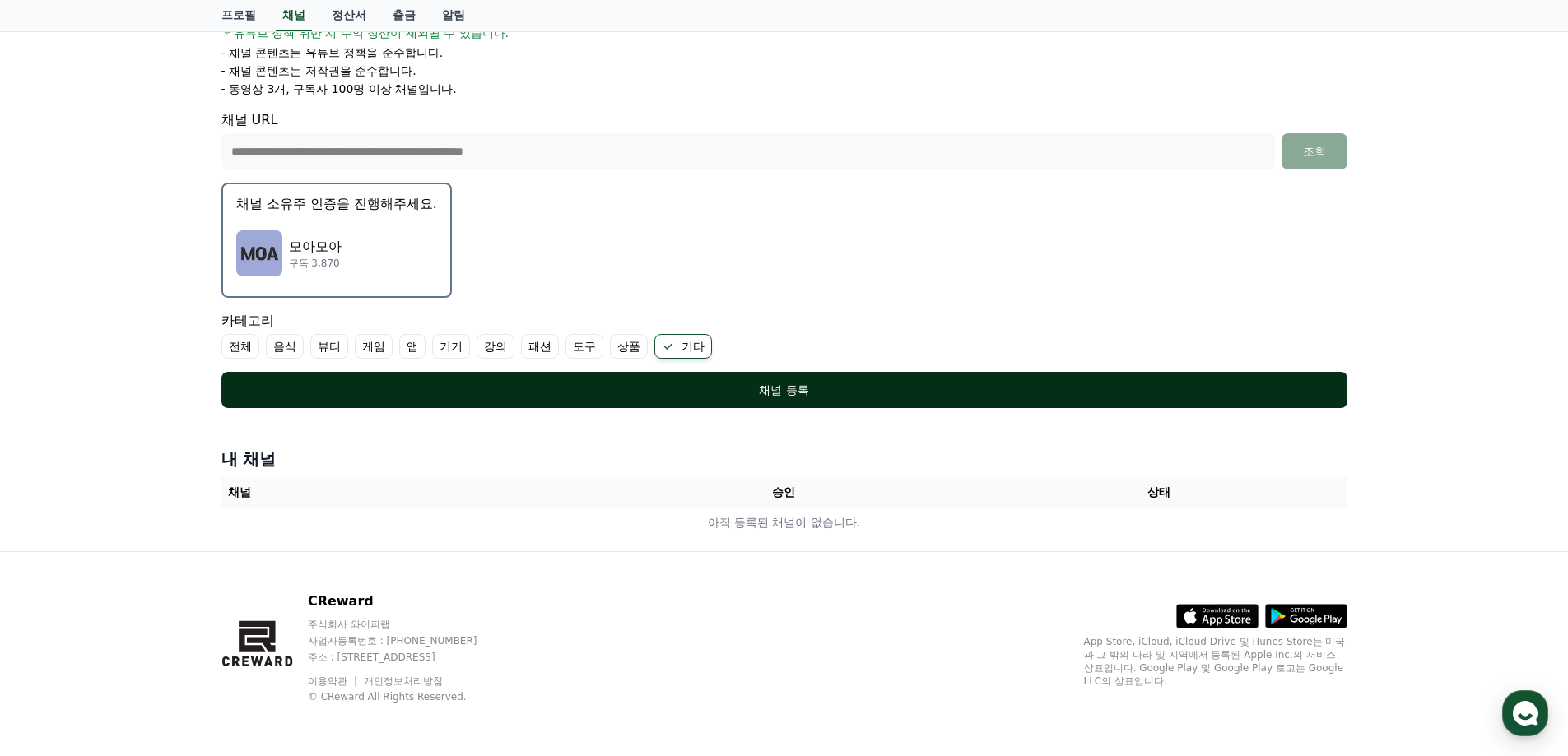
click at [785, 393] on div "채널 등록" at bounding box center [784, 390] width 1061 height 17
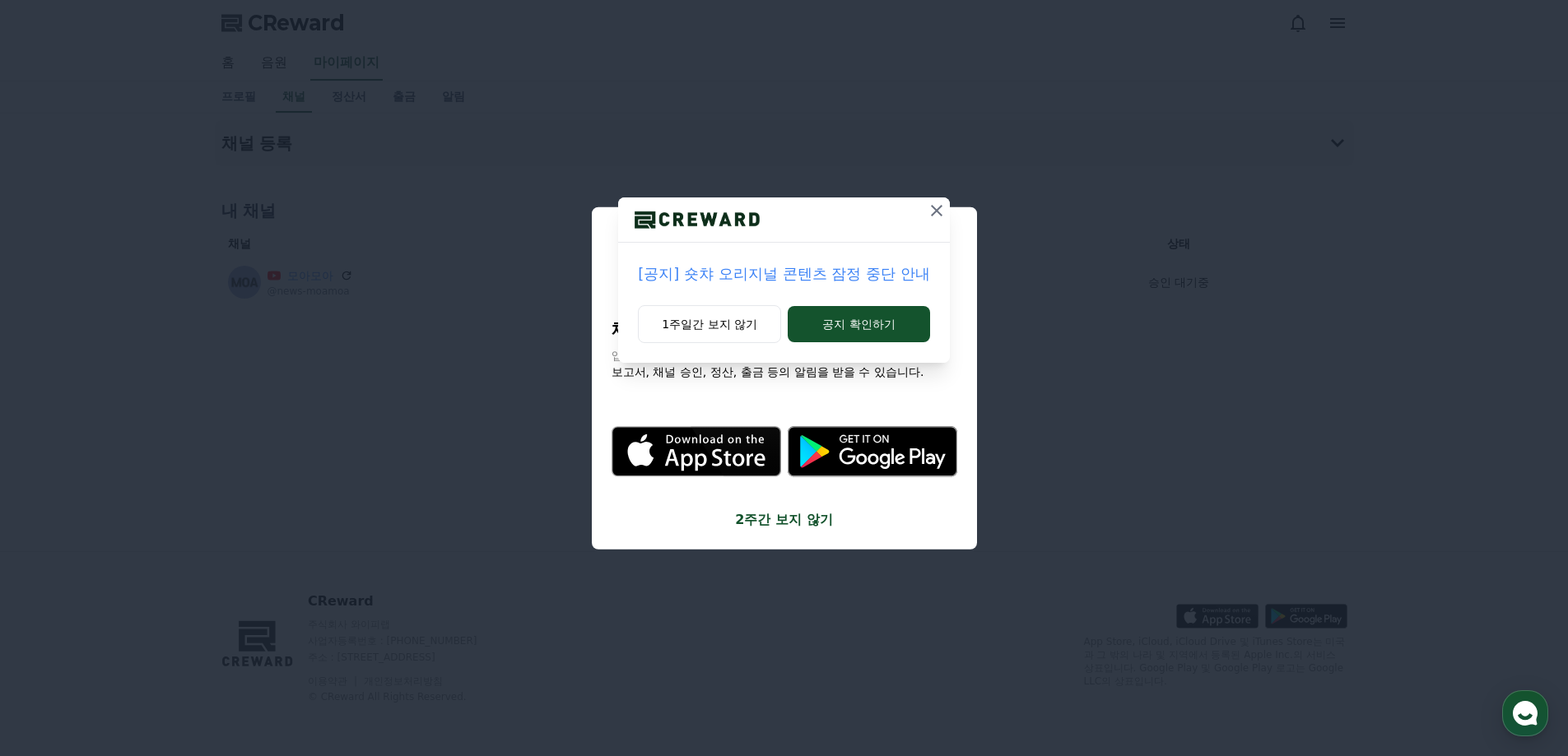
click at [937, 211] on icon at bounding box center [937, 211] width 12 height 12
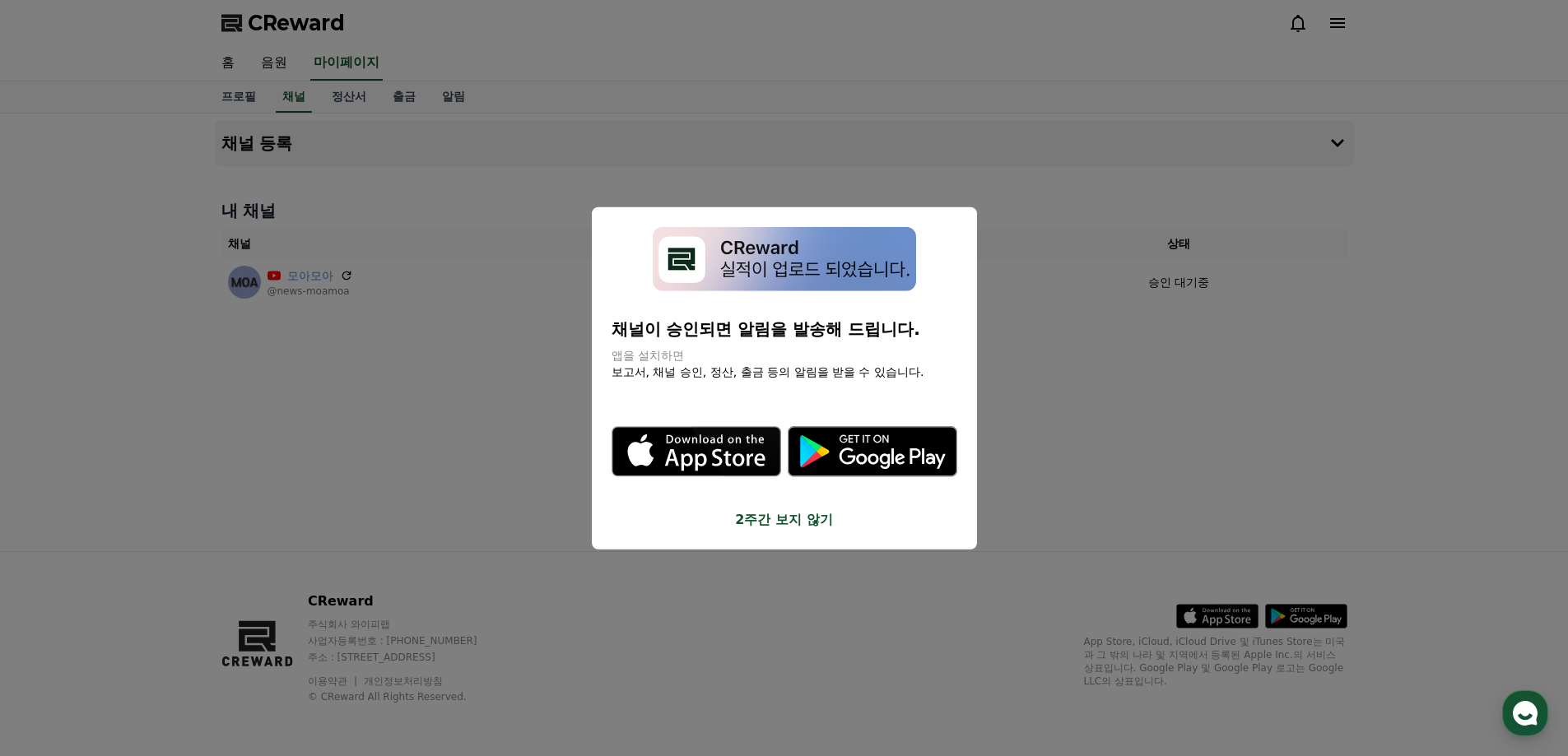
click at [783, 521] on button "2주간 보지 않기" at bounding box center [784, 521] width 346 height 20
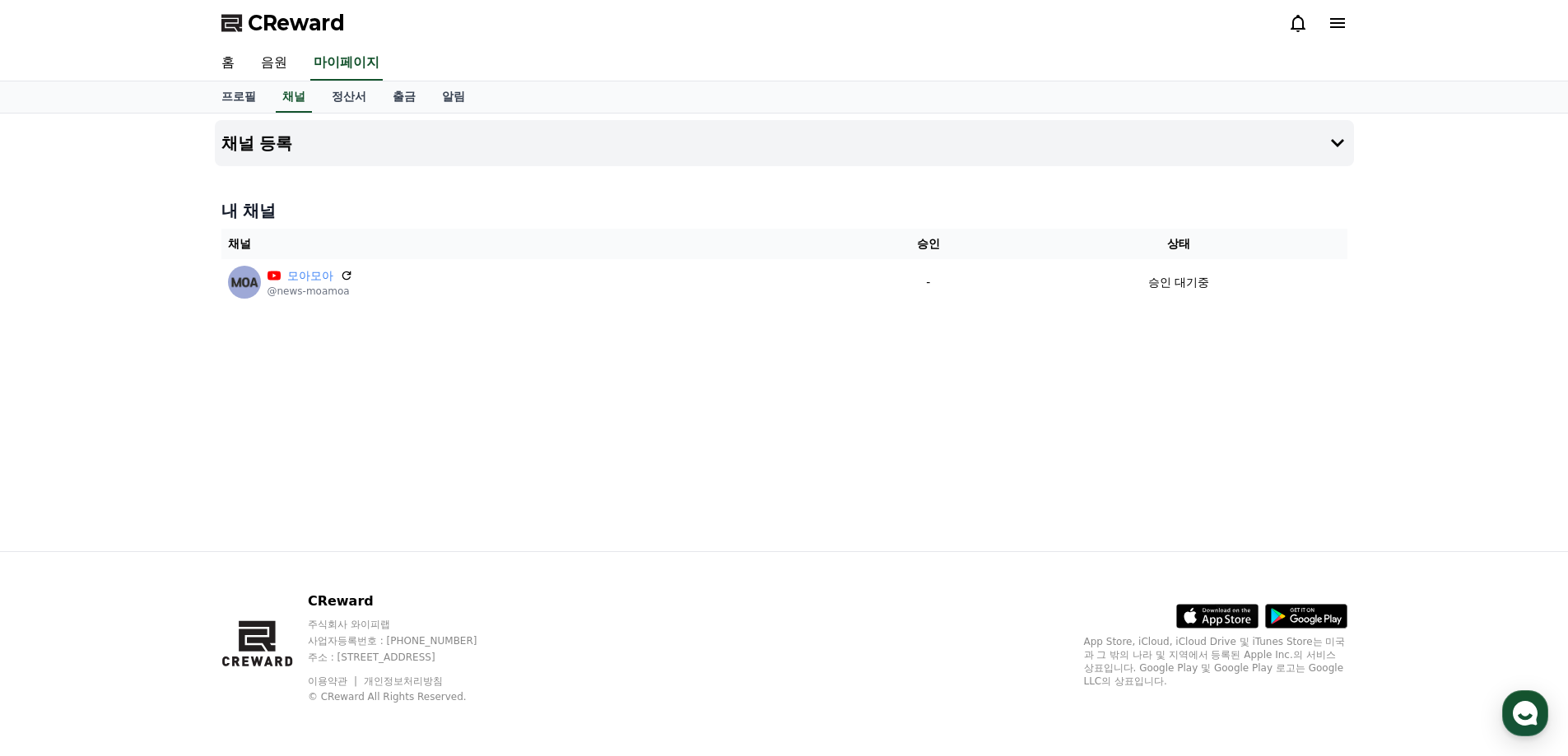
click at [67, 169] on div "채널 등록 내 채널 채널 승인 상태 모아모아 @news-moamoa - 승인 대기중" at bounding box center [784, 332] width 1568 height 438
click at [269, 62] on link "음원" at bounding box center [274, 64] width 53 height 35
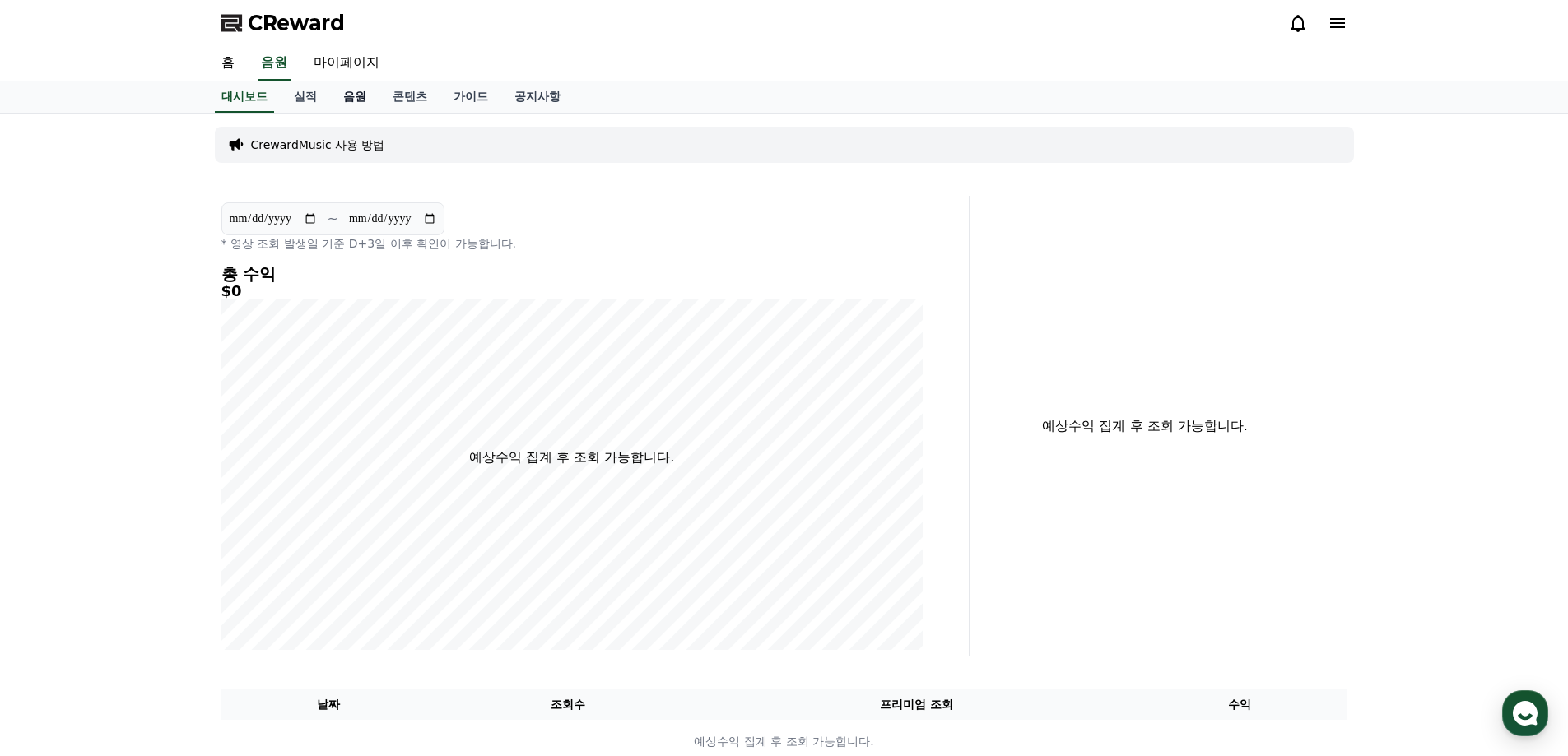
click at [351, 98] on link "음원" at bounding box center [355, 97] width 50 height 32
